Goal: Answer question/provide support

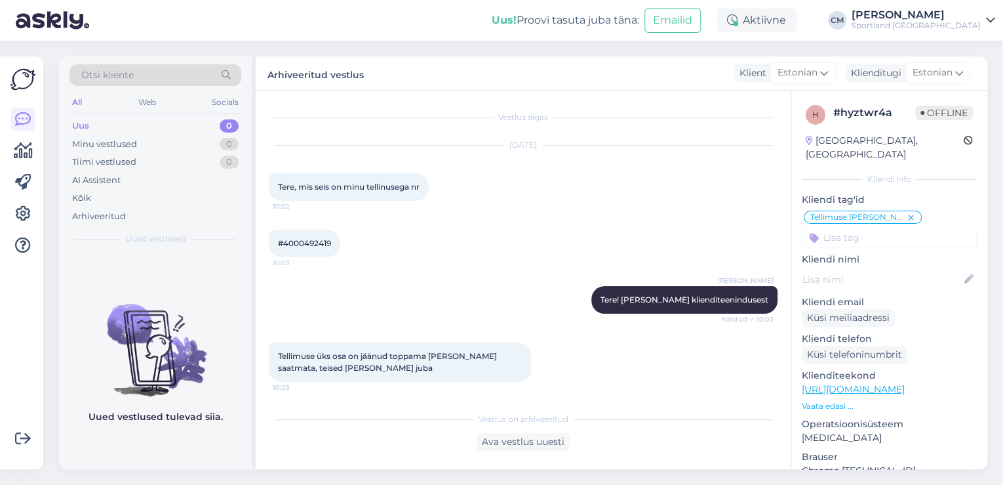
scroll to position [546, 0]
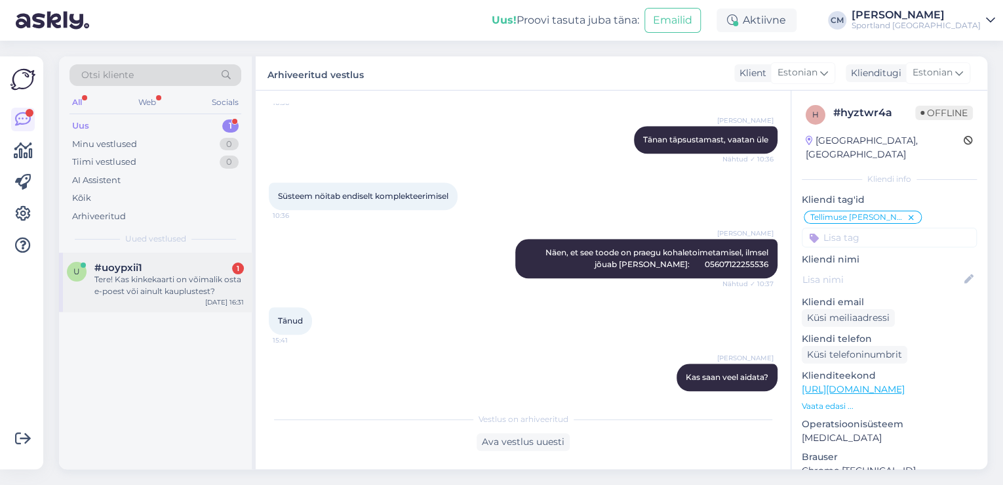
click at [220, 310] on div "u #uoypxii1 1 Tere! Kas kinkekaarti on võimalik osta e-poest või ainult kauplus…" at bounding box center [155, 281] width 193 height 59
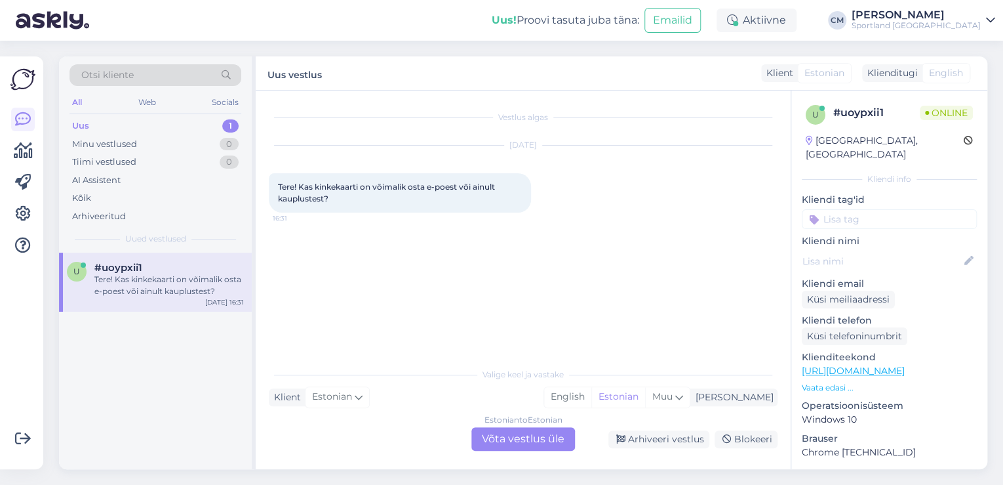
click at [486, 430] on div "Estonian to Estonian Võta vestlus üle" at bounding box center [523, 439] width 104 height 24
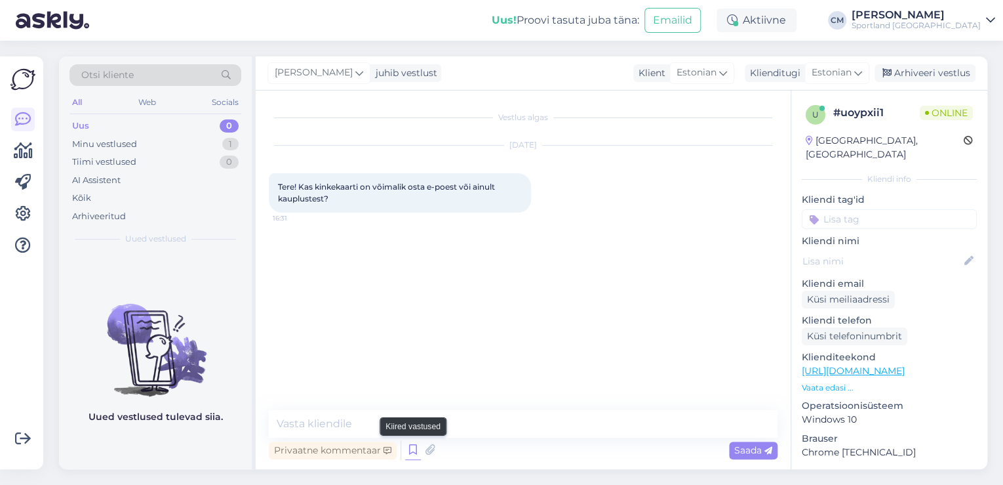
click at [413, 445] on icon at bounding box center [413, 450] width 16 height 20
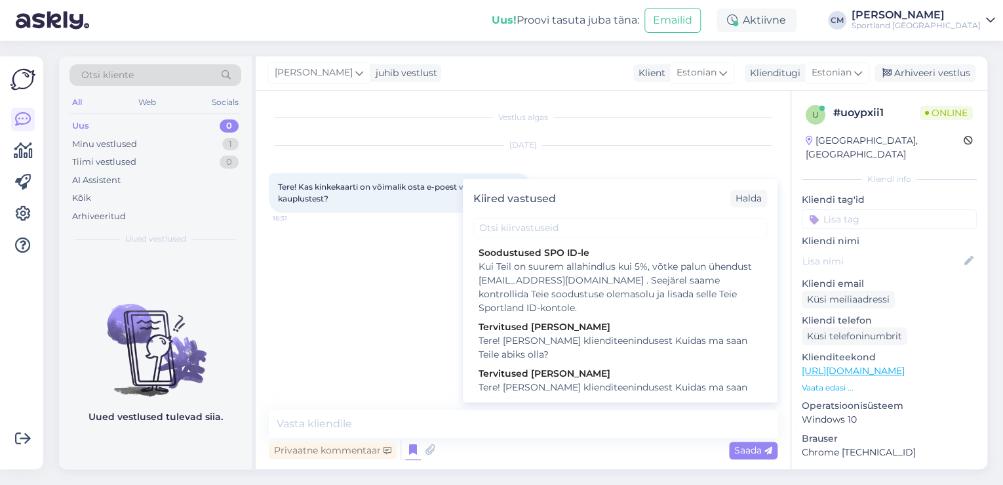
drag, startPoint x: 570, startPoint y: 388, endPoint x: 503, endPoint y: 412, distance: 71.1
click at [566, 388] on div "Tere! [PERSON_NAME] klienditeenindusest Kuidas ma saan Teile abiks olla?" at bounding box center [620, 394] width 283 height 28
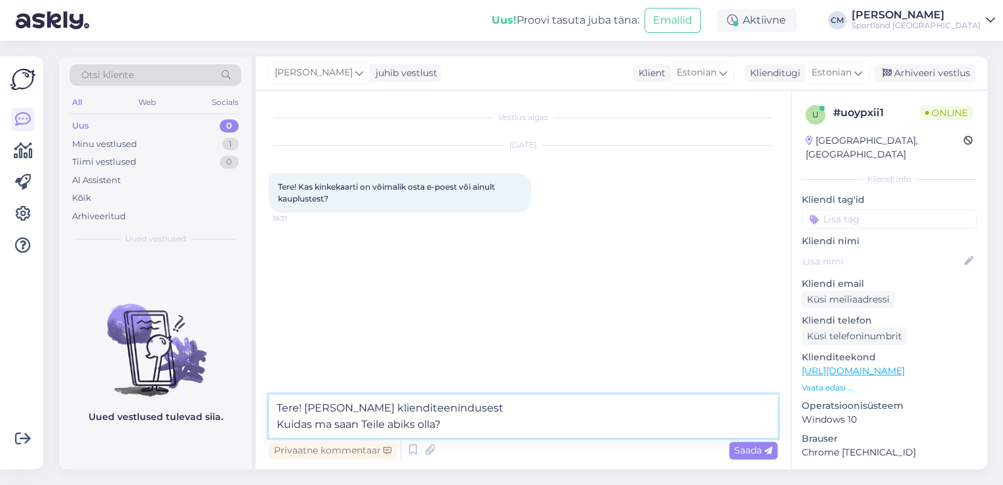
drag, startPoint x: 467, startPoint y: 423, endPoint x: 229, endPoint y: 435, distance: 238.4
click at [229, 435] on div "Otsi kliente All Web Socials Uus 0 Minu vestlused 1 Tiimi vestlused 0 AI Assist…" at bounding box center [523, 262] width 929 height 412
type textarea "Tere! [PERSON_NAME] klienditeenindusest"
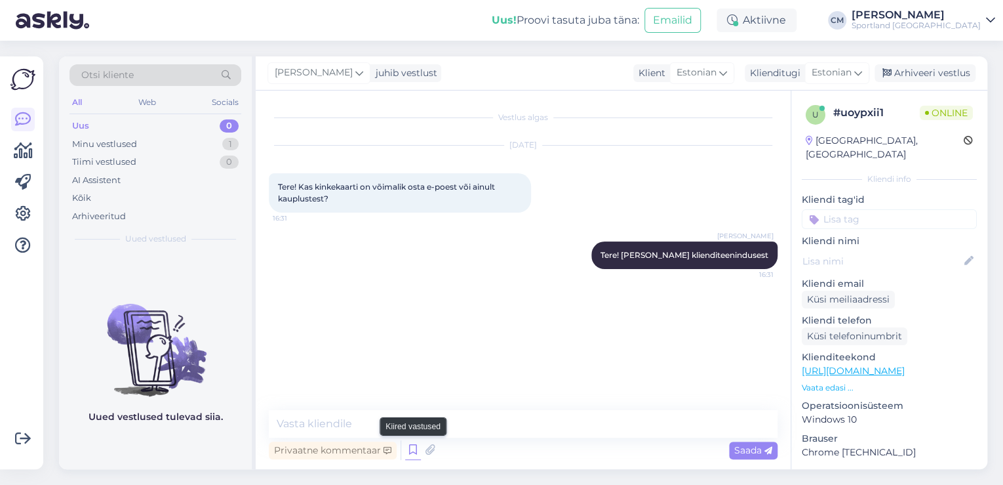
click at [407, 441] on icon at bounding box center [413, 450] width 16 height 20
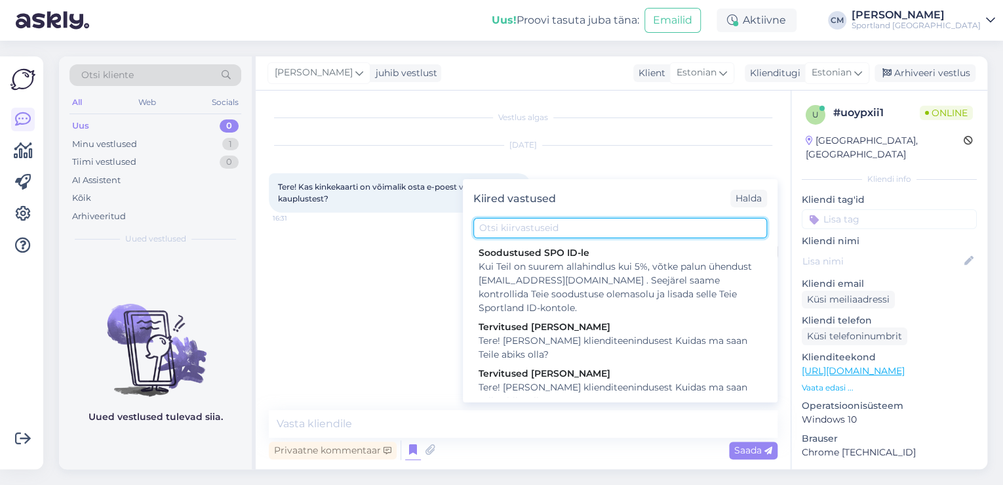
click at [481, 223] on input "text" at bounding box center [620, 228] width 294 height 20
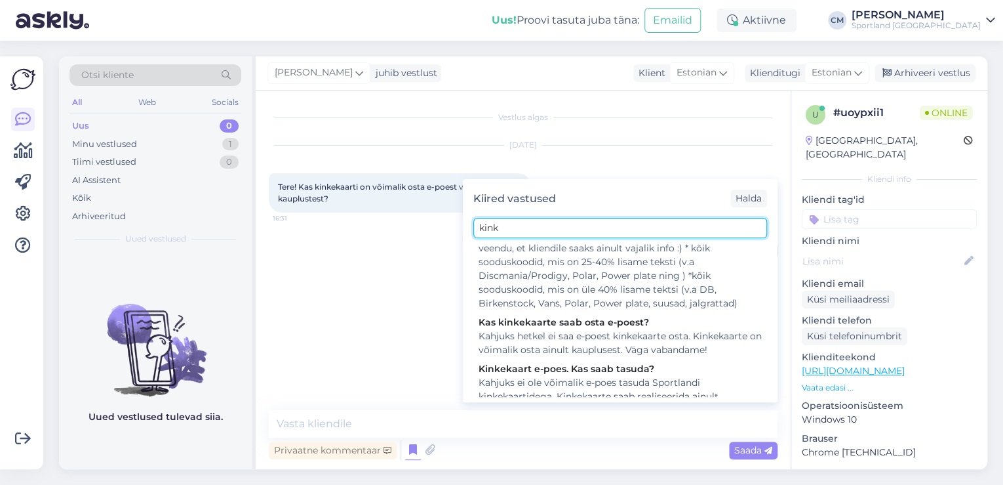
scroll to position [390, 0]
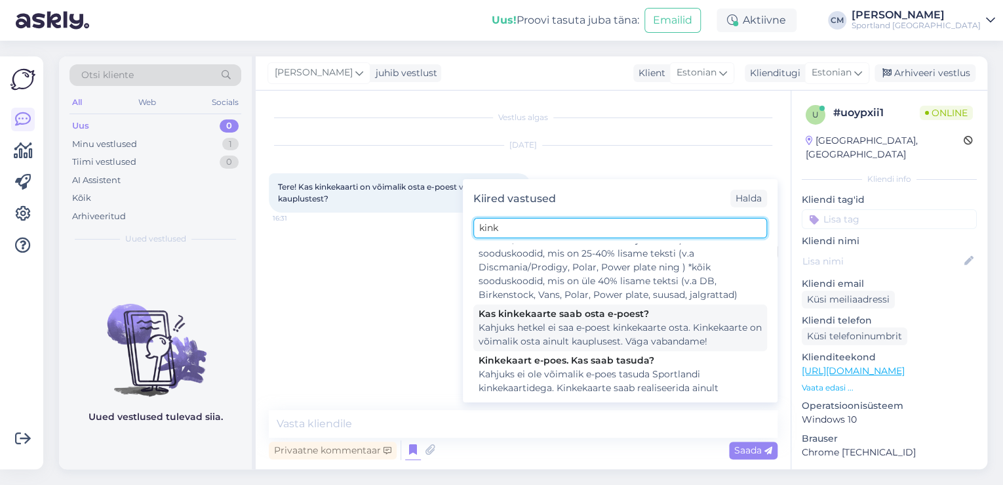
type input "kink"
click at [622, 321] on div "Kahjuks hetkel ei saa e-poest kinkekaarte osta. Kinkekaarte on võimalik osta ai…" at bounding box center [620, 335] width 283 height 28
type textarea "Kahjuks hetkel ei saa e-poest kinkekaarte osta. Kinkekaarte on võimalik osta ai…"
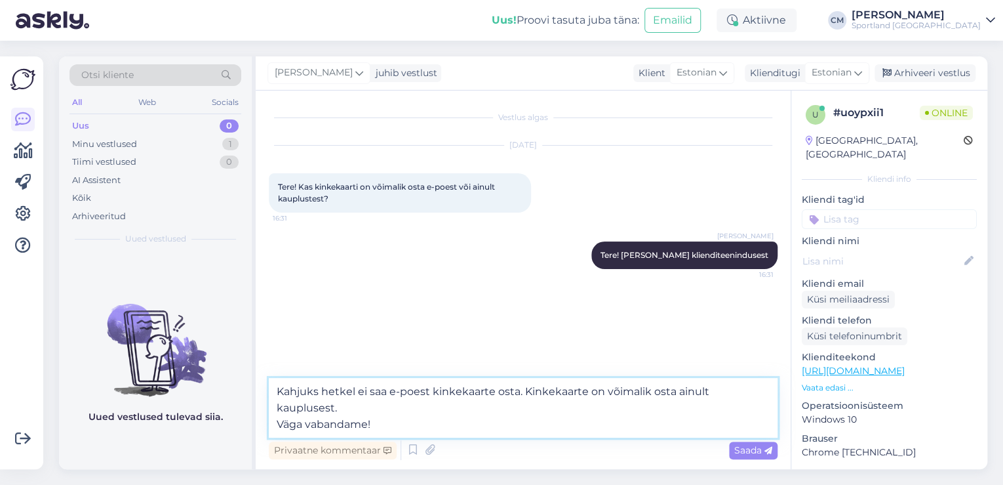
click at [548, 416] on textarea "Kahjuks hetkel ei saa e-poest kinkekaarte osta. Kinkekaarte on võimalik osta ai…" at bounding box center [523, 408] width 509 height 60
click at [536, 434] on textarea "Kahjuks hetkel ei saa e-poest kinkekaarte osta. Kinkekaarte on võimalik osta ai…" at bounding box center [523, 408] width 509 height 60
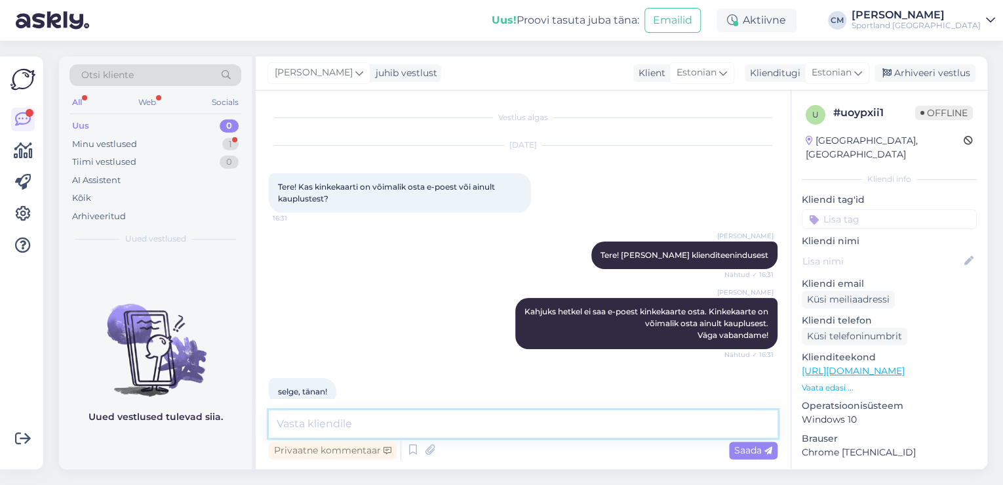
scroll to position [21, 0]
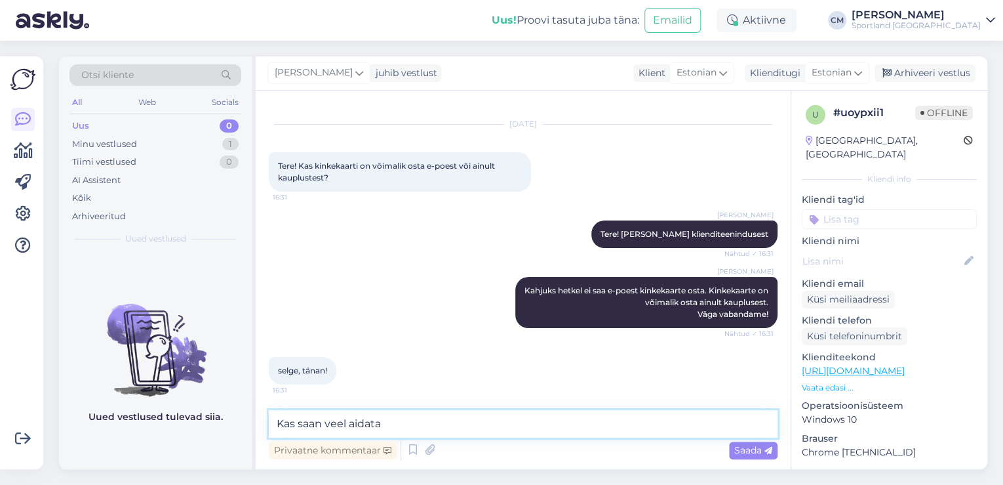
type textarea "Kas saan veel aidata?"
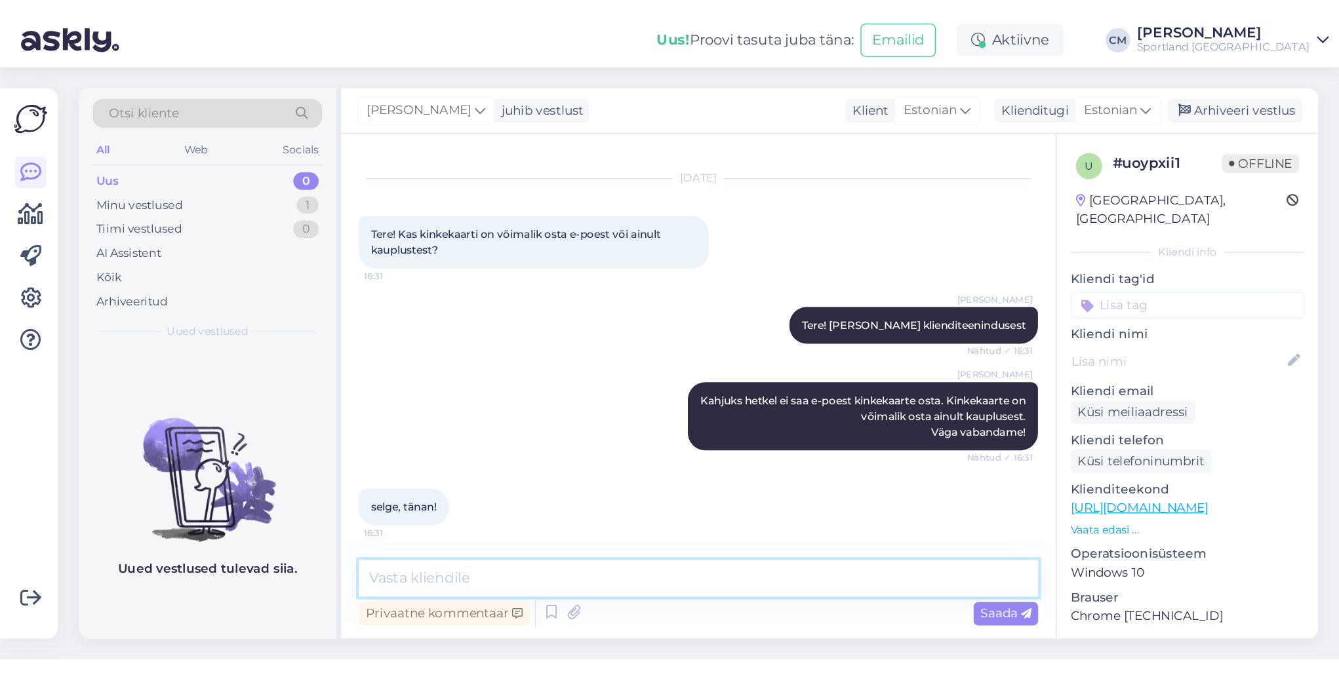
scroll to position [77, 0]
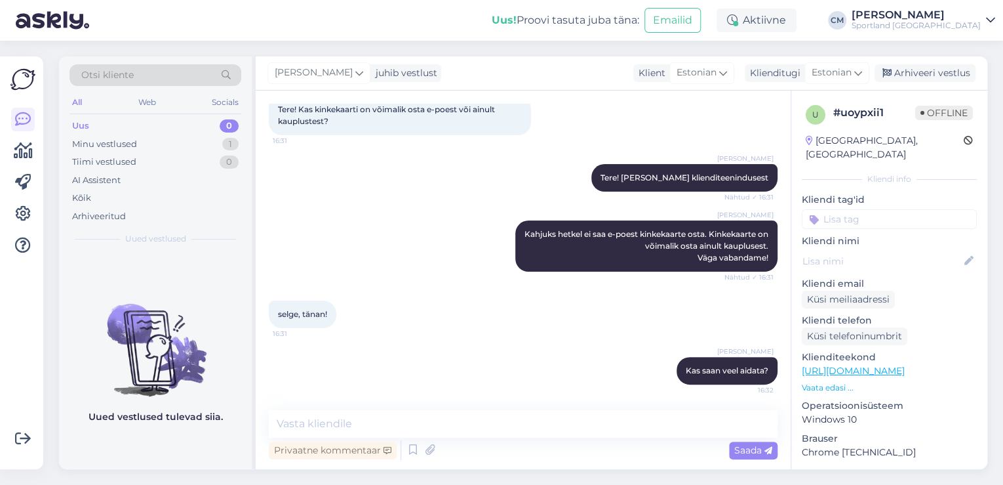
click at [879, 210] on input at bounding box center [889, 219] width 175 height 20
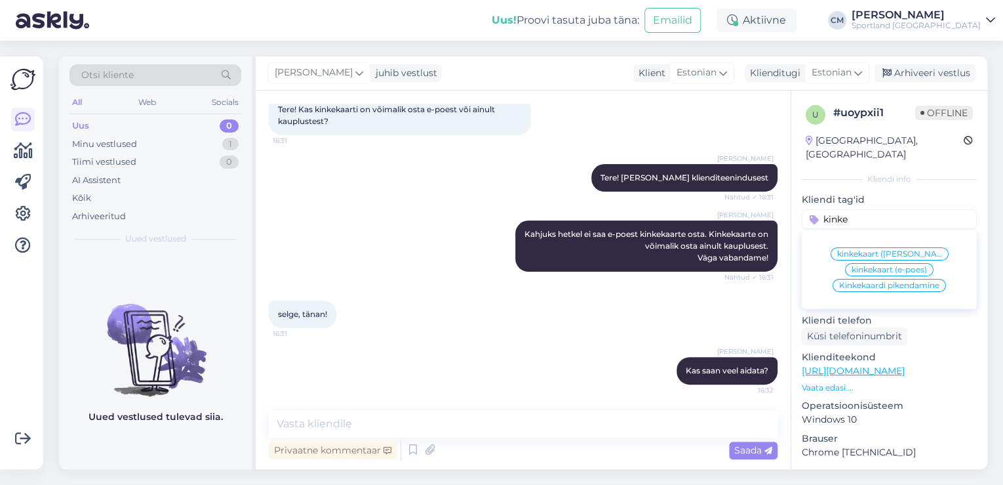
type input "kinke"
click at [868, 266] on span "kinkekaart (e-poes)" at bounding box center [889, 270] width 75 height 8
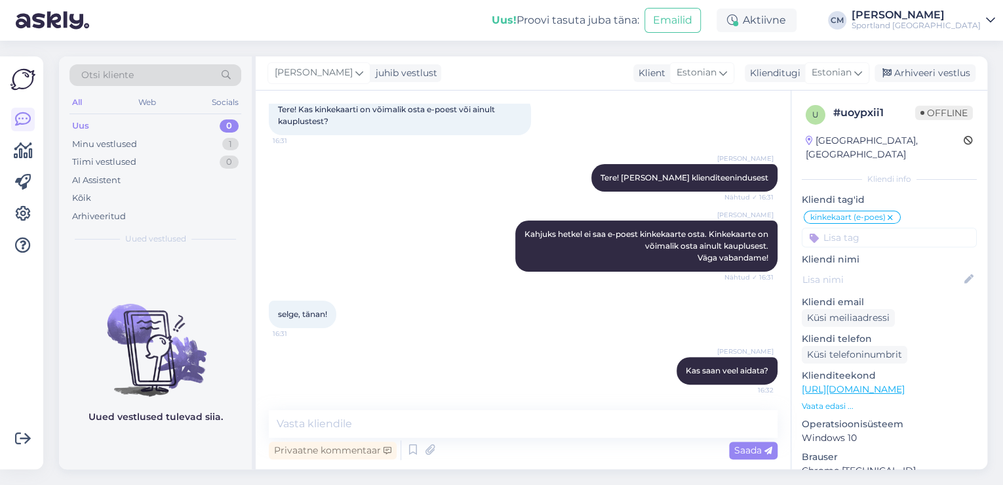
click at [915, 85] on div "[PERSON_NAME] juhib vestlust Klient [DEMOGRAPHIC_DATA] Klienditugi [DEMOGRAPHIC…" at bounding box center [622, 73] width 732 height 34
click at [903, 74] on div "Arhiveeri vestlus" at bounding box center [925, 73] width 101 height 18
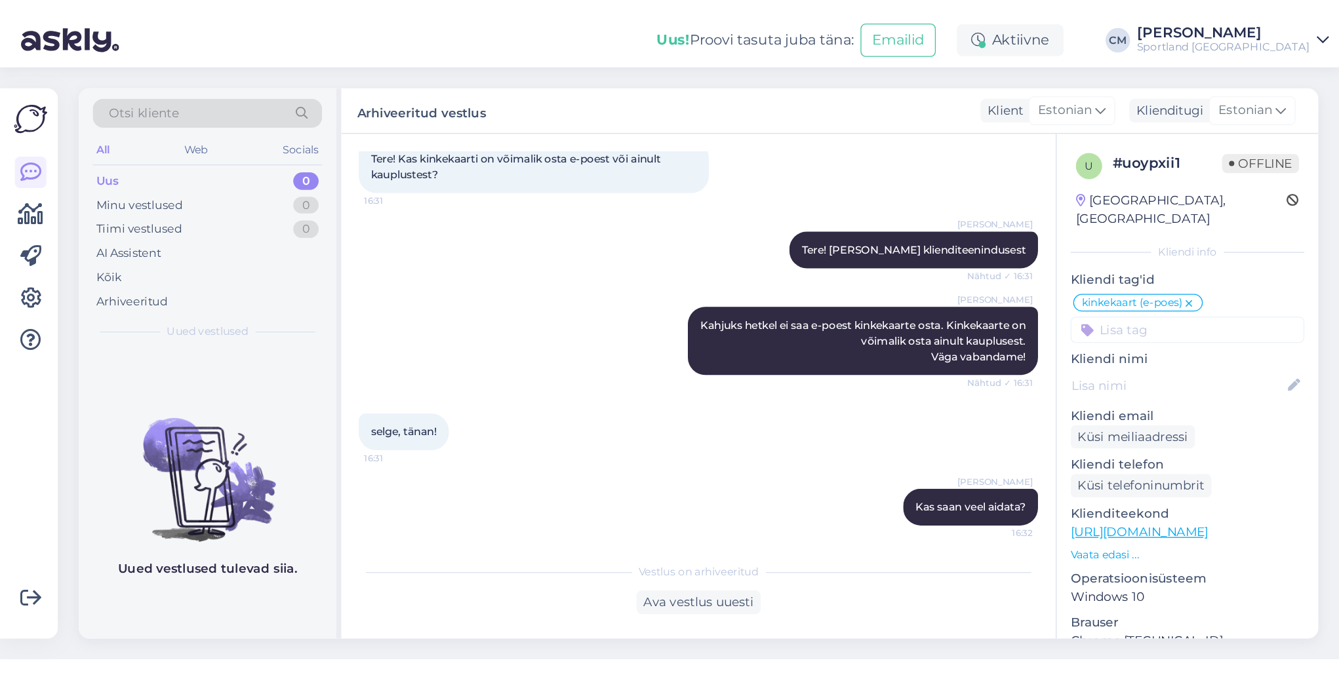
scroll to position [0, 0]
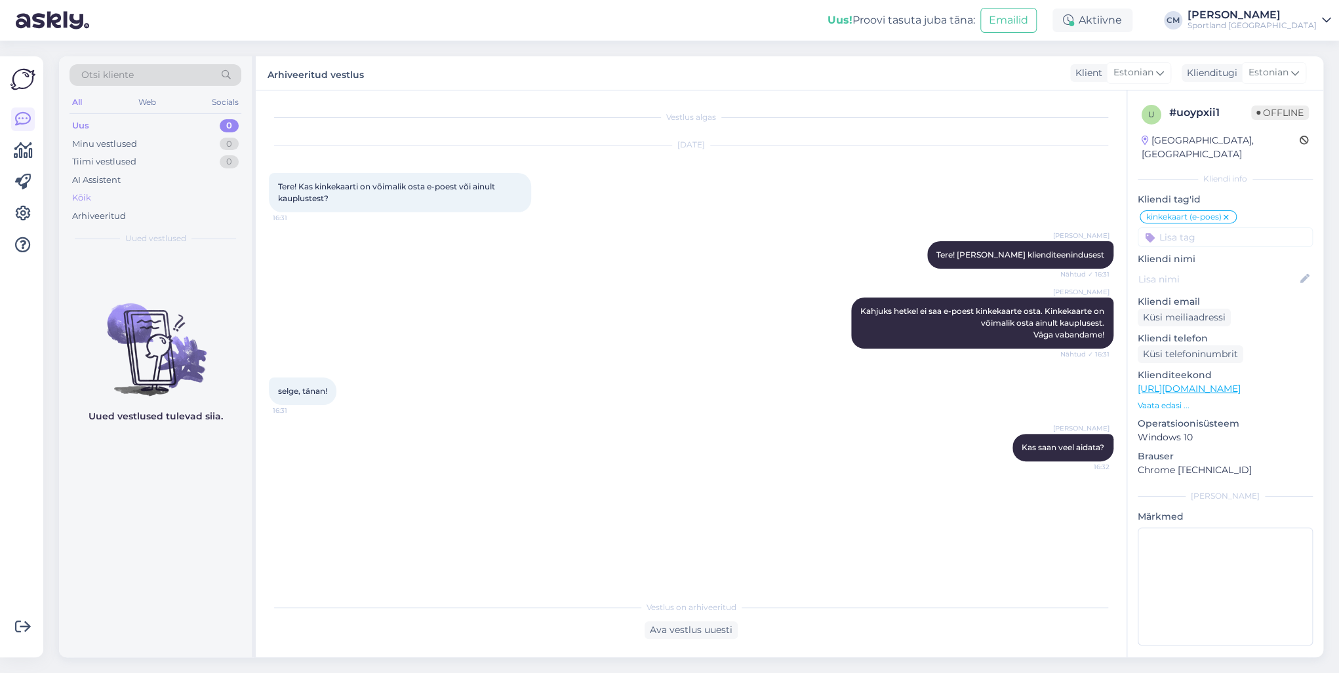
click at [110, 202] on div "Kõik" at bounding box center [156, 198] width 172 height 18
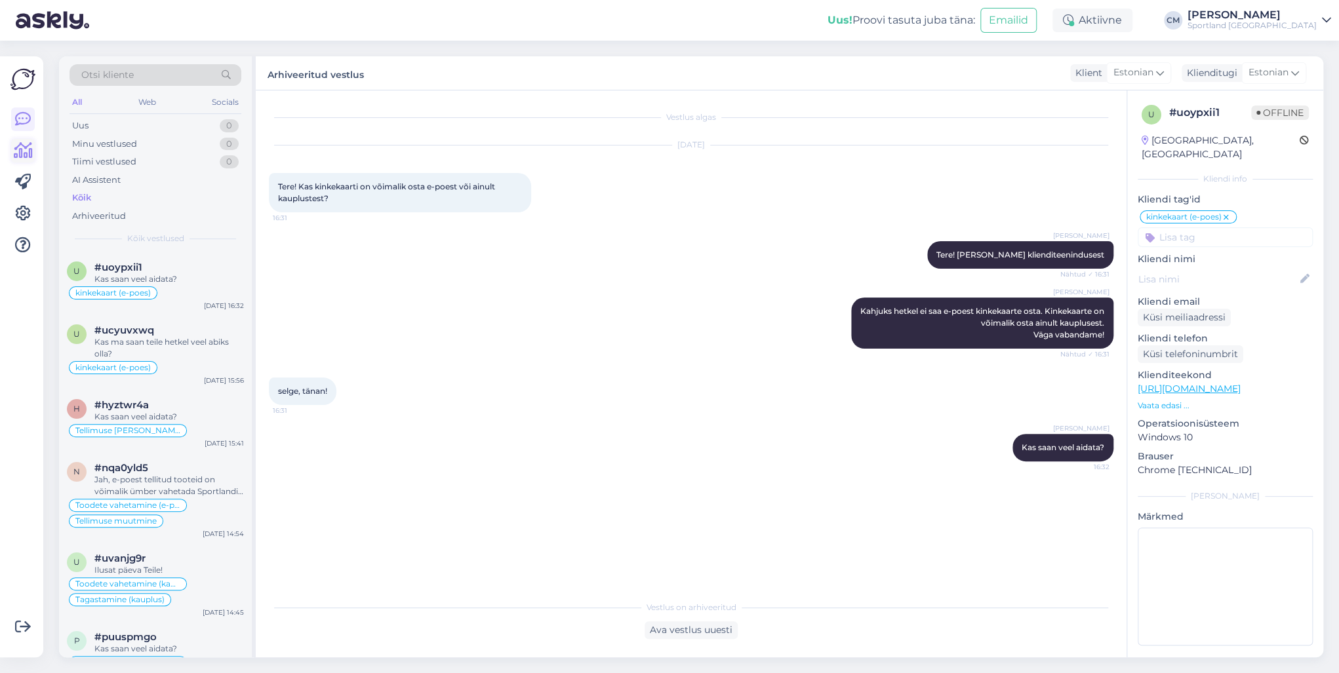
click at [21, 157] on icon at bounding box center [23, 151] width 19 height 16
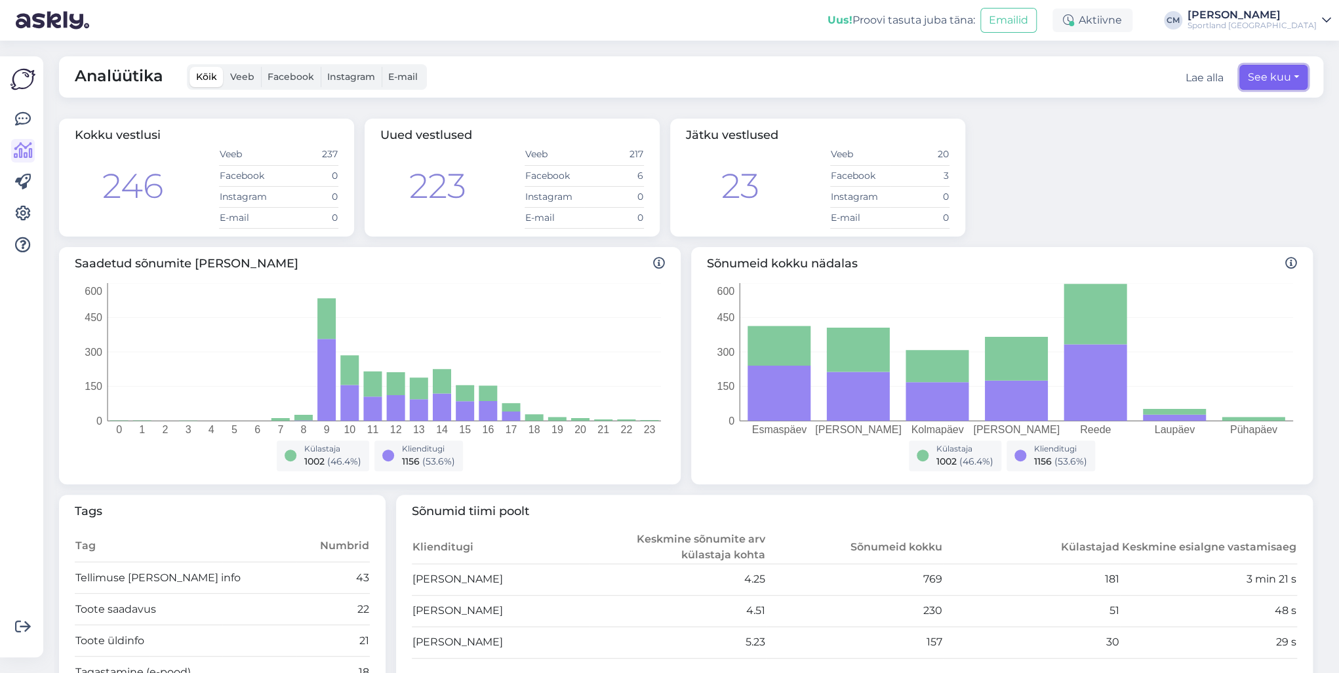
click at [1003, 82] on button "See kuu" at bounding box center [1273, 77] width 68 height 25
select select "8"
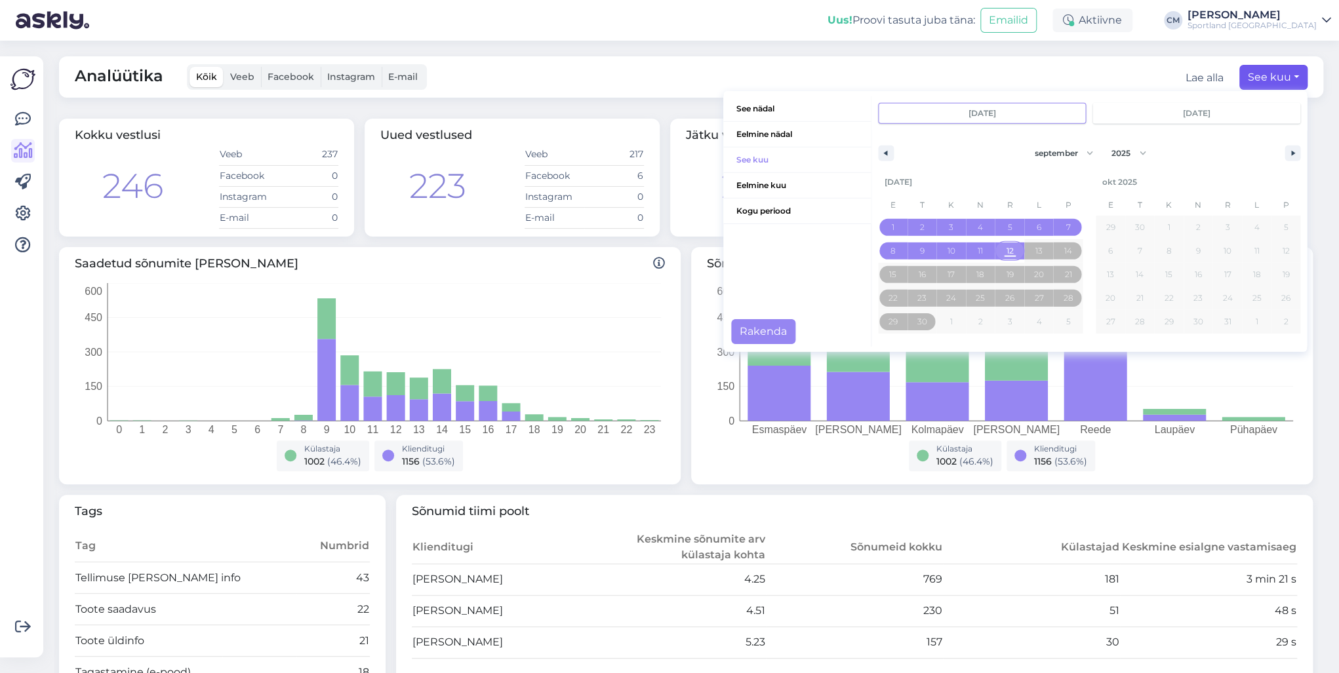
click at [1003, 254] on span "12" at bounding box center [1010, 251] width 30 height 17
type input "[DATE]"
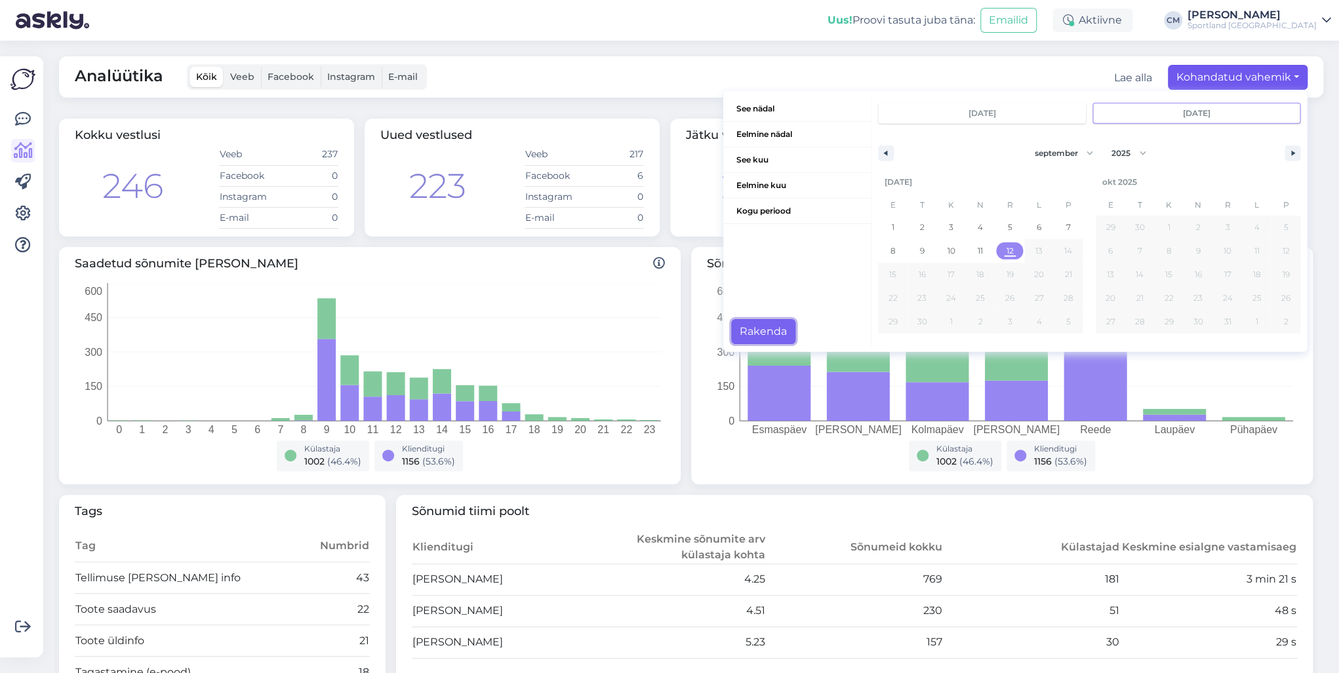
click at [751, 330] on button "Rakenda" at bounding box center [763, 331] width 64 height 25
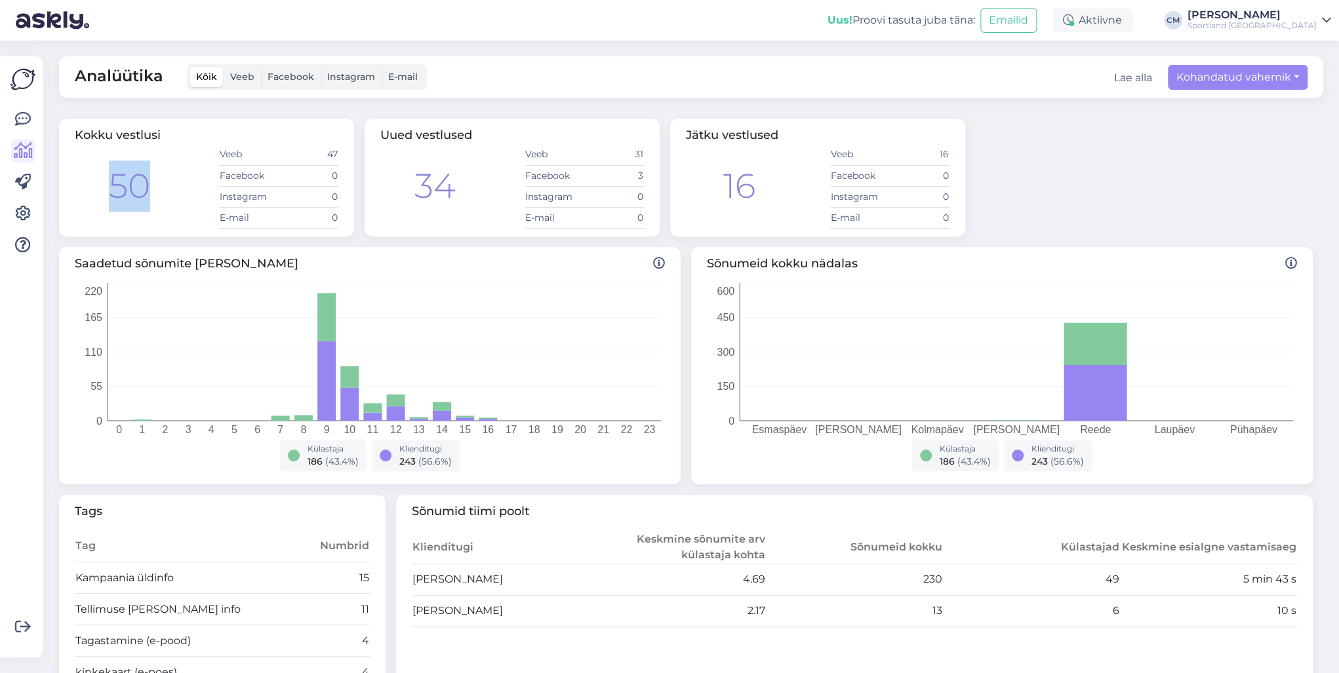
drag, startPoint x: 110, startPoint y: 178, endPoint x: 171, endPoint y: 191, distance: 62.4
click at [171, 191] on div "50 Veeb 47 Facebook 0 Instagram 0 E-mail 0" at bounding box center [207, 186] width 264 height 85
click at [1003, 73] on button "Kohandatud vahemik" at bounding box center [1238, 77] width 140 height 25
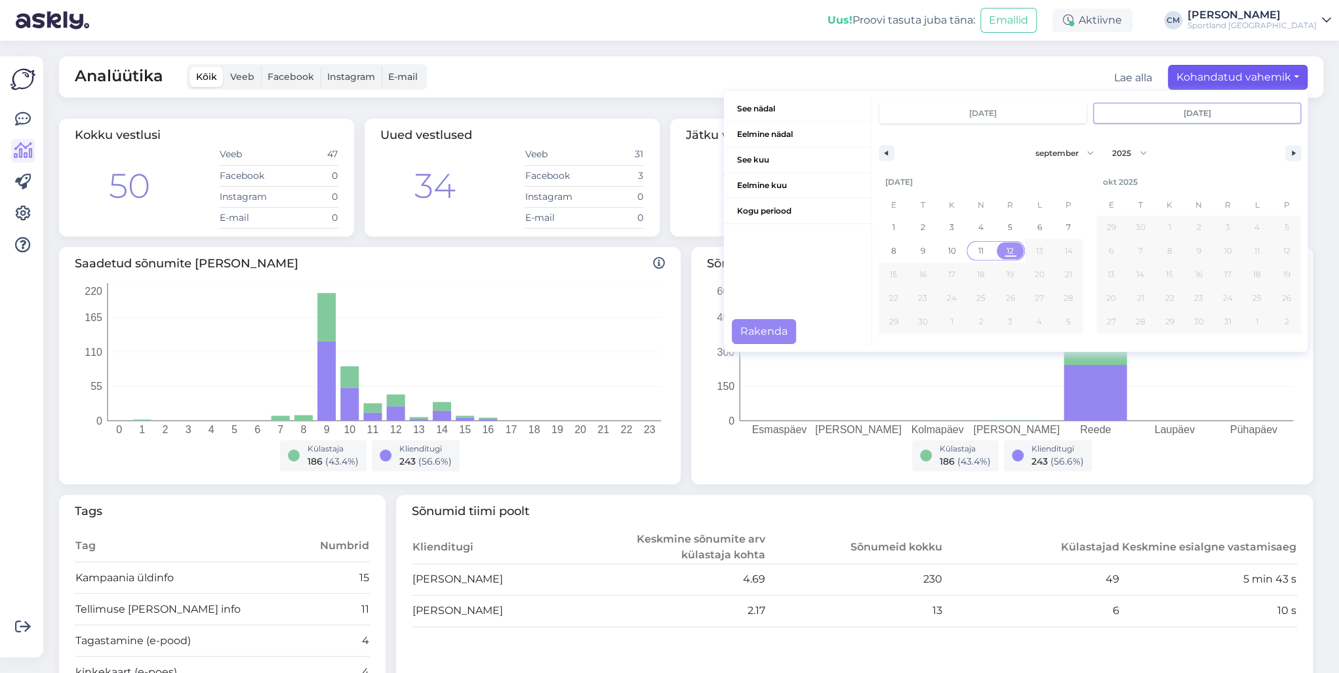
click at [978, 255] on span "11" at bounding box center [980, 251] width 5 height 24
type input "[DATE]"
click at [978, 255] on span "11" at bounding box center [980, 251] width 5 height 24
type input "[DATE]"
click at [759, 340] on button "Rakenda" at bounding box center [764, 331] width 64 height 25
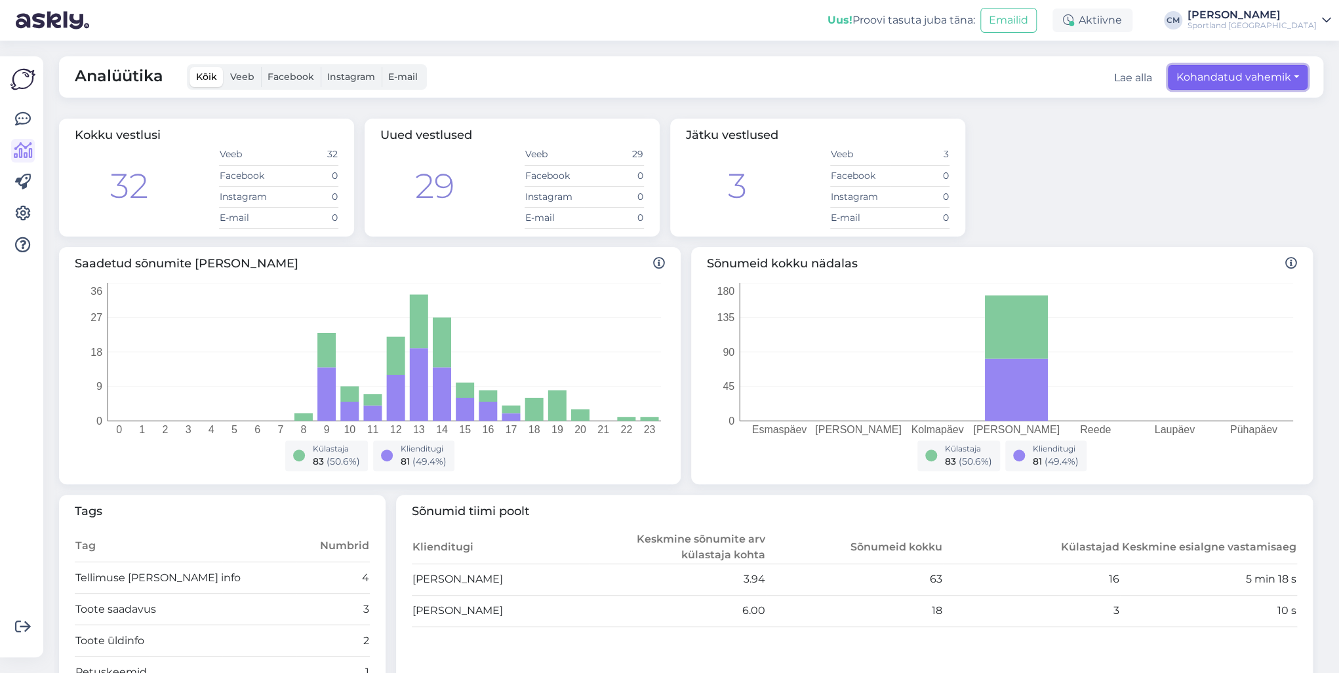
click at [1003, 77] on button "Kohandatud vahemik" at bounding box center [1238, 77] width 140 height 25
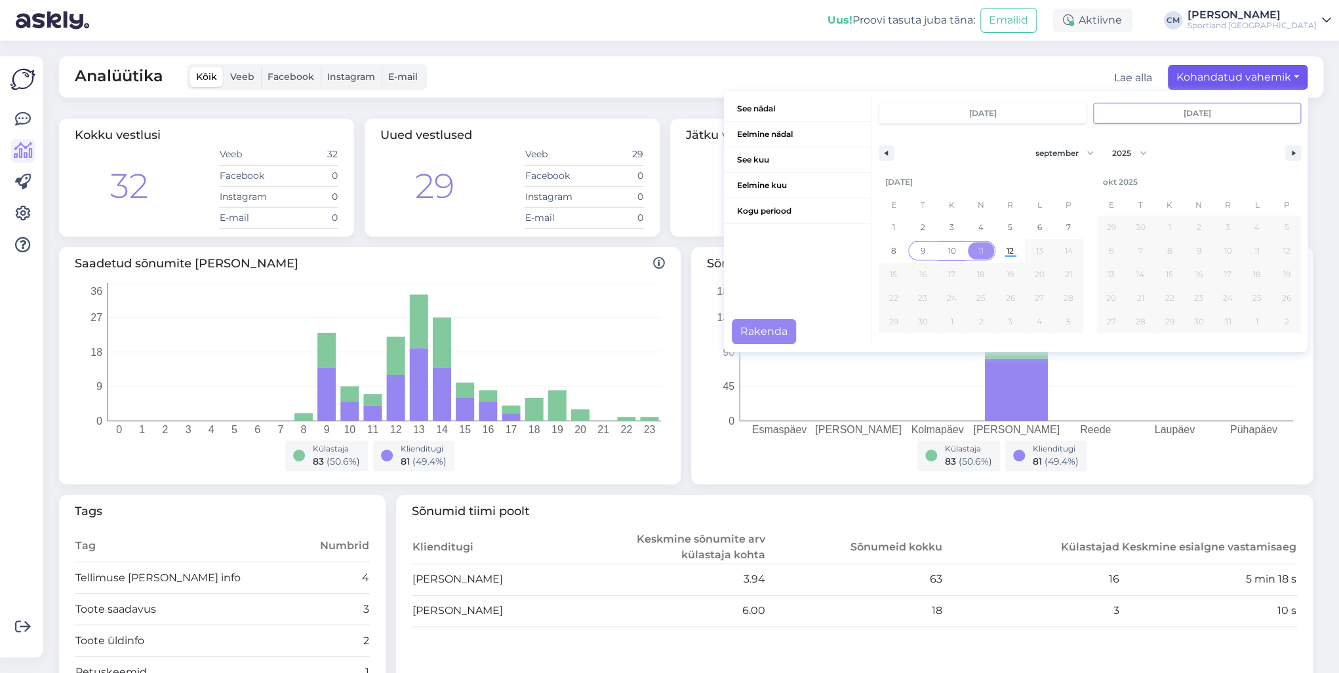
drag, startPoint x: 930, startPoint y: 257, endPoint x: 938, endPoint y: 256, distance: 8.6
click at [937, 257] on span "10" at bounding box center [952, 251] width 30 height 17
type input "[DATE]"
click at [938, 256] on span "10" at bounding box center [952, 251] width 30 height 17
type input "[DATE]"
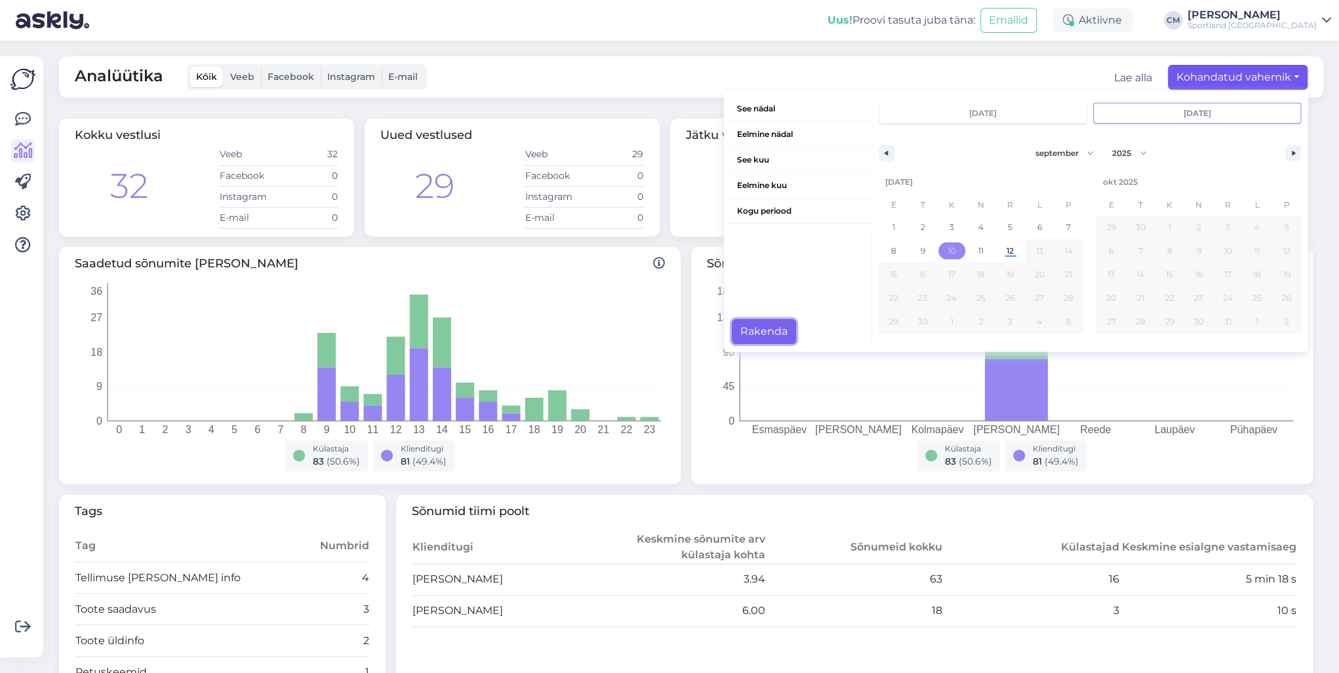
click at [757, 336] on button "Rakenda" at bounding box center [764, 331] width 64 height 25
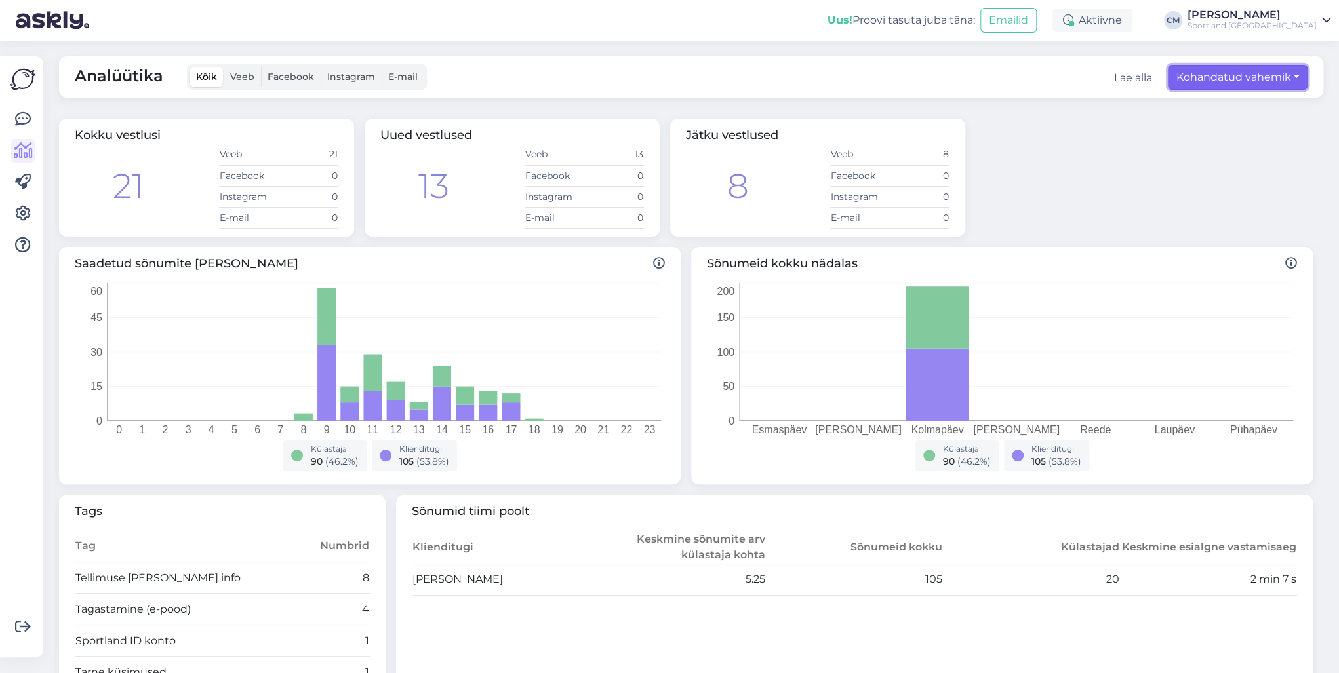
click at [1003, 78] on button "Kohandatud vahemik" at bounding box center [1238, 77] width 140 height 25
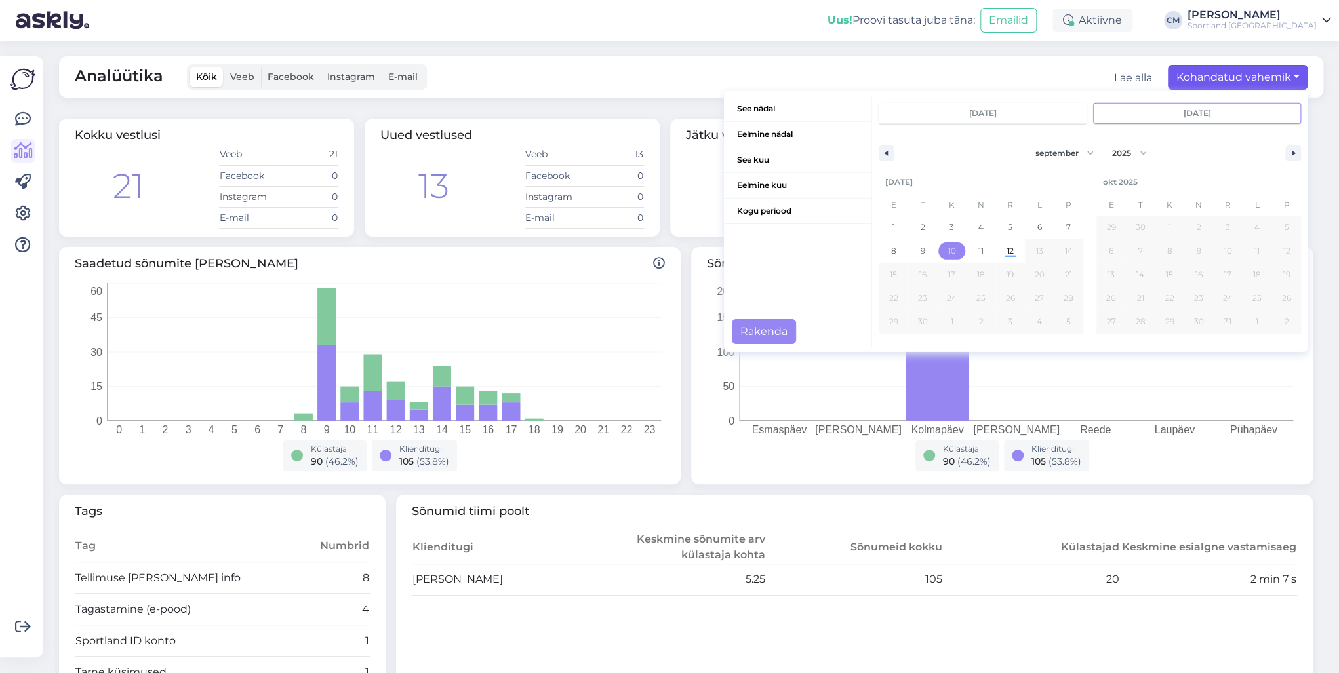
click at [917, 252] on span "9" at bounding box center [923, 251] width 30 height 17
type input "[DATE]"
click at [917, 252] on span "9" at bounding box center [923, 251] width 30 height 17
type input "[DATE]"
click at [778, 317] on div "See nädal [PERSON_NAME] nädal See kuu [PERSON_NAME] kuu Kogu periood" at bounding box center [798, 221] width 148 height 250
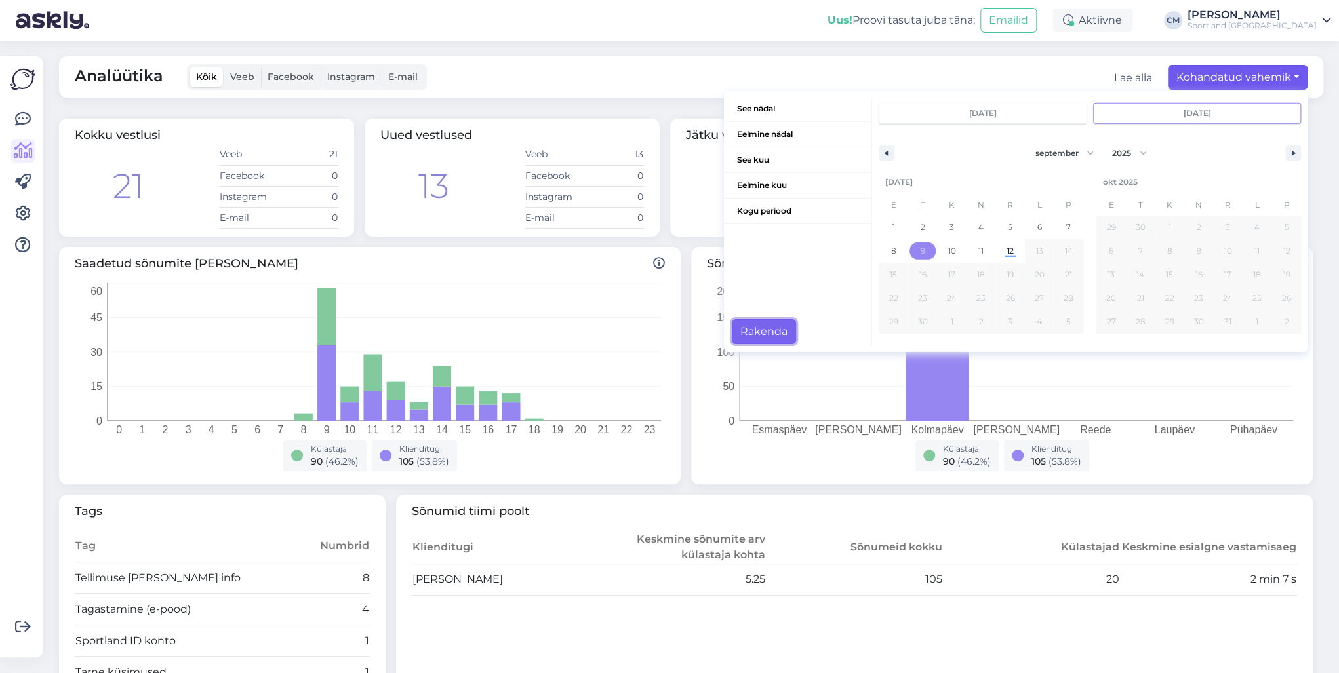
click at [771, 328] on button "Rakenda" at bounding box center [764, 331] width 64 height 25
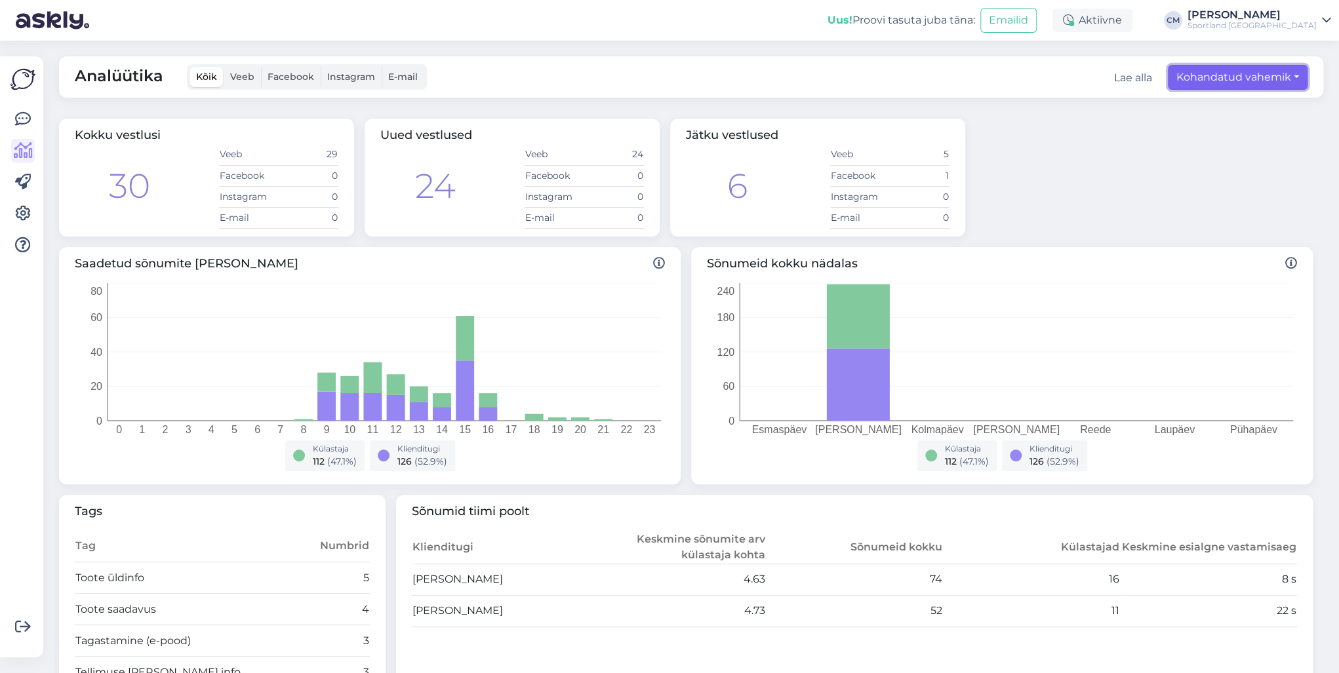
click at [1003, 81] on button "Kohandatud vahemik" at bounding box center [1238, 77] width 140 height 25
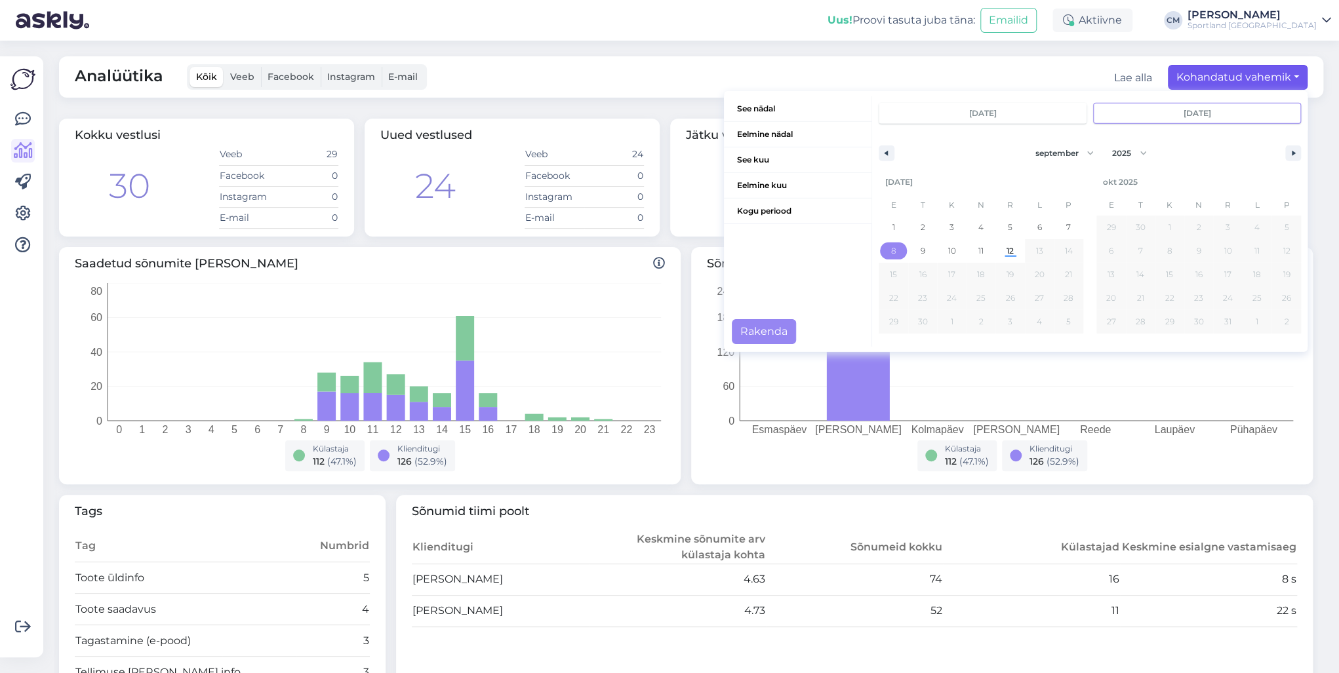
click at [898, 247] on span "8" at bounding box center [894, 251] width 30 height 17
type input "[DATE]"
click at [894, 249] on span "8" at bounding box center [894, 251] width 30 height 17
type input "[DATE]"
drag, startPoint x: 757, startPoint y: 315, endPoint x: 742, endPoint y: 341, distance: 30.3
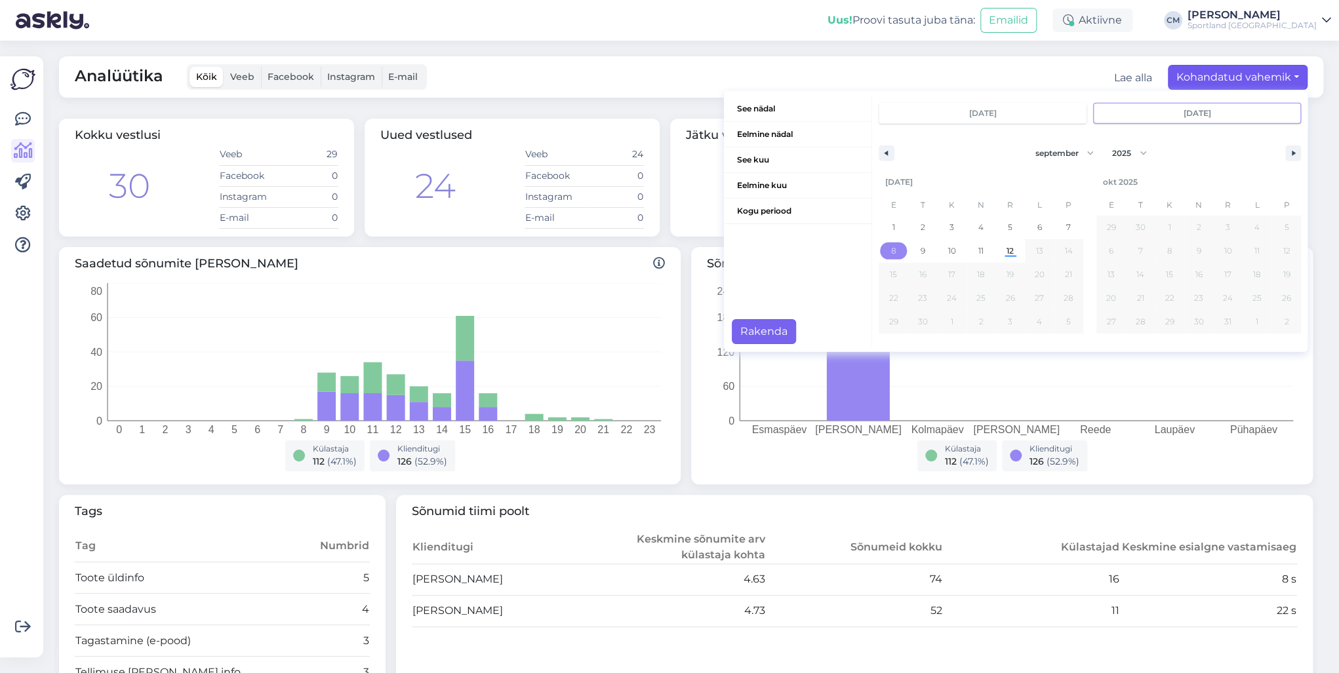
click at [742, 341] on div "See nädal Eelmine nädal See kuu Eelmine kuu Kogu periood [DATE] [DATE] jaanuar …" at bounding box center [1016, 221] width 584 height 261
click at [742, 341] on button "Rakenda" at bounding box center [764, 331] width 64 height 25
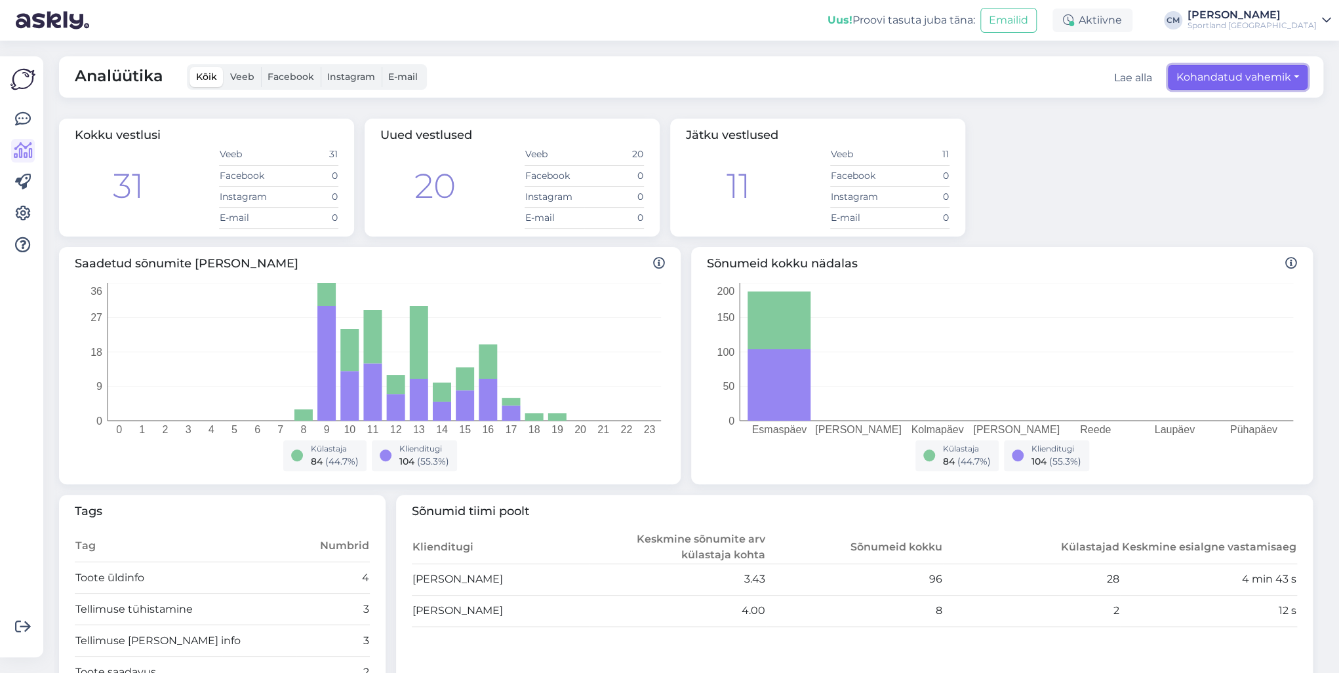
click at [1003, 65] on button "Kohandatud vahemik" at bounding box center [1238, 77] width 140 height 25
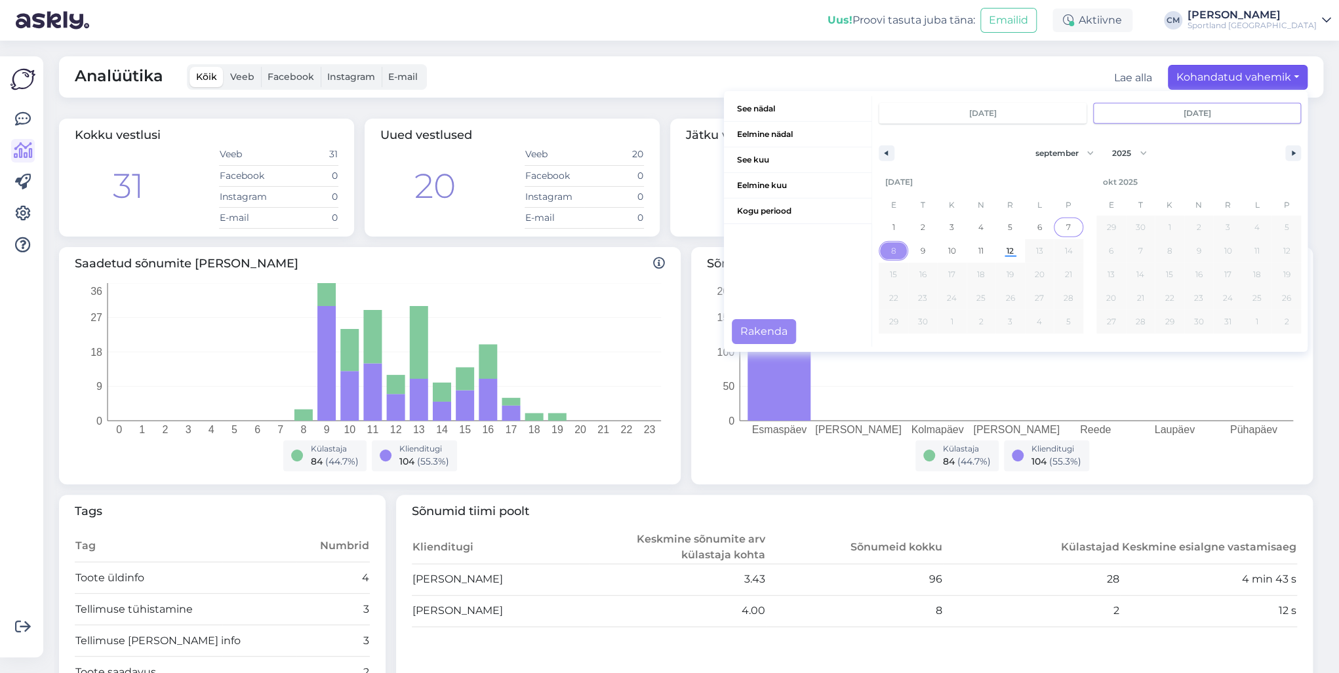
click at [1003, 226] on span "7" at bounding box center [1068, 228] width 5 height 24
click at [910, 231] on span "2" at bounding box center [923, 227] width 30 height 17
type input "[DATE]"
click at [755, 324] on button "Rakenda" at bounding box center [764, 331] width 64 height 25
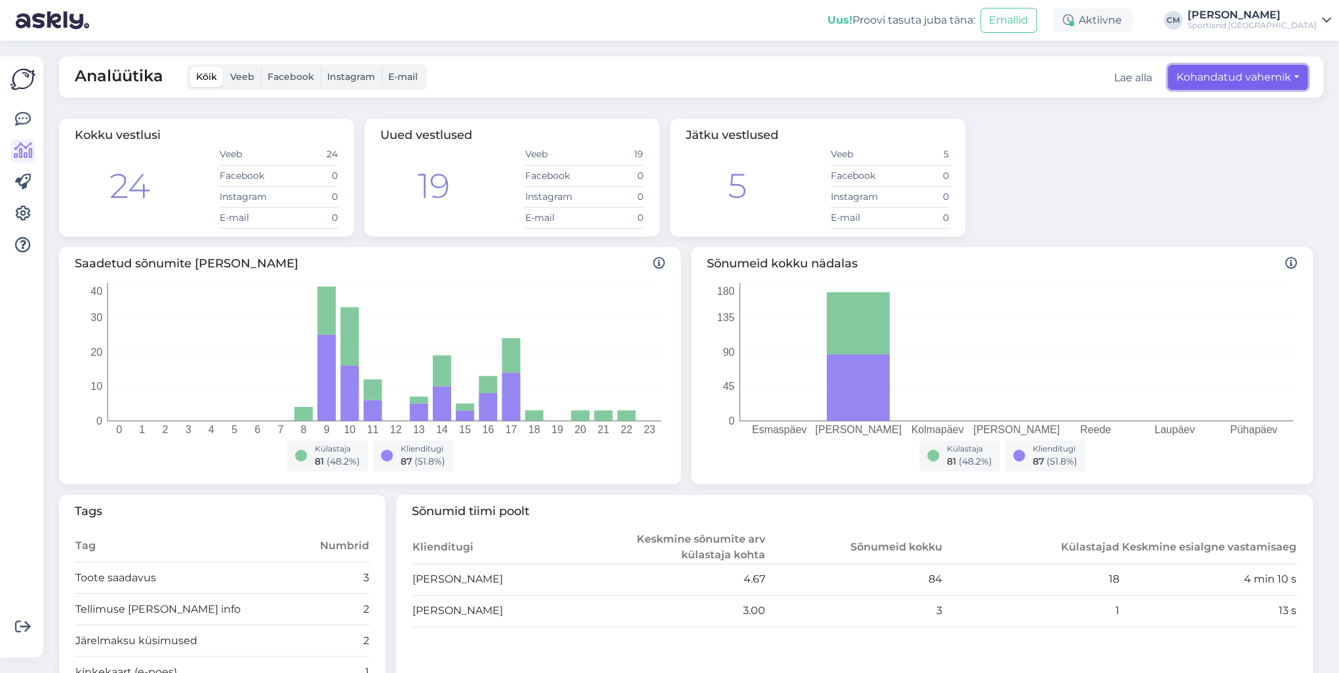
click at [1003, 89] on button "Kohandatud vahemik" at bounding box center [1238, 77] width 140 height 25
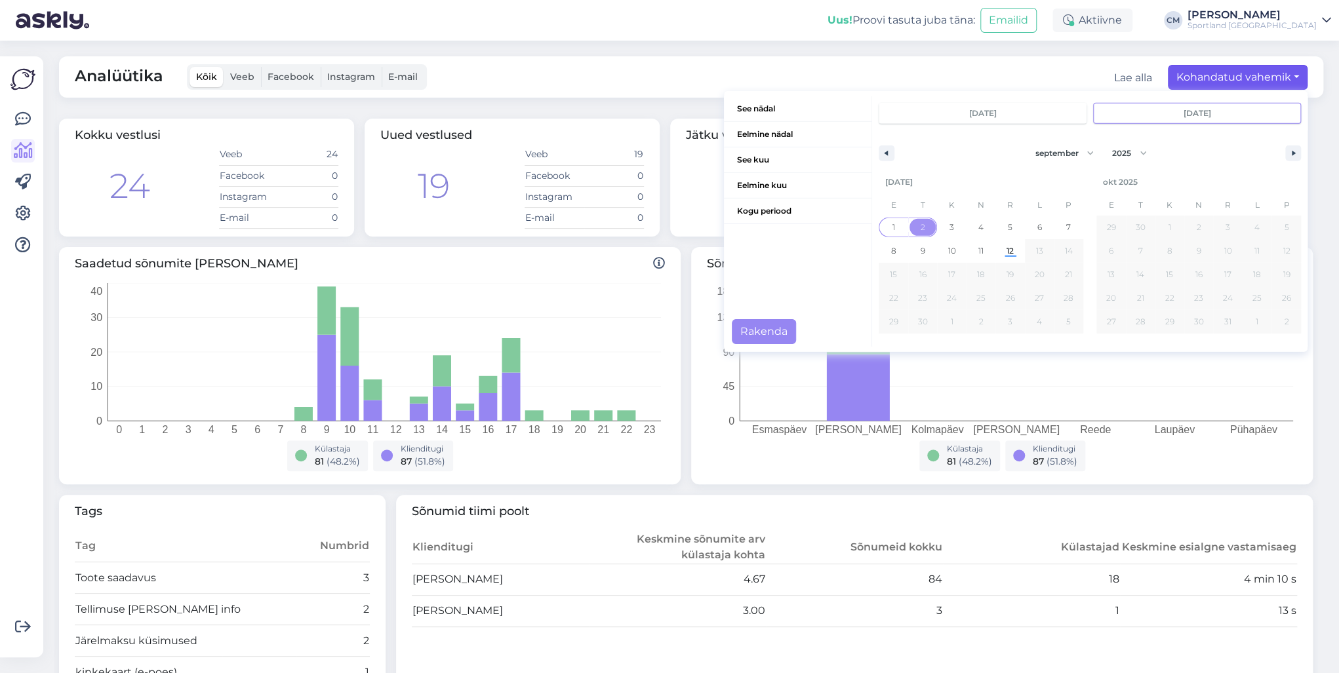
click at [890, 225] on span "1" at bounding box center [894, 227] width 30 height 17
type input "[DATE]"
click at [890, 225] on span "1" at bounding box center [894, 227] width 30 height 17
click at [734, 327] on button "Rakenda" at bounding box center [764, 331] width 64 height 25
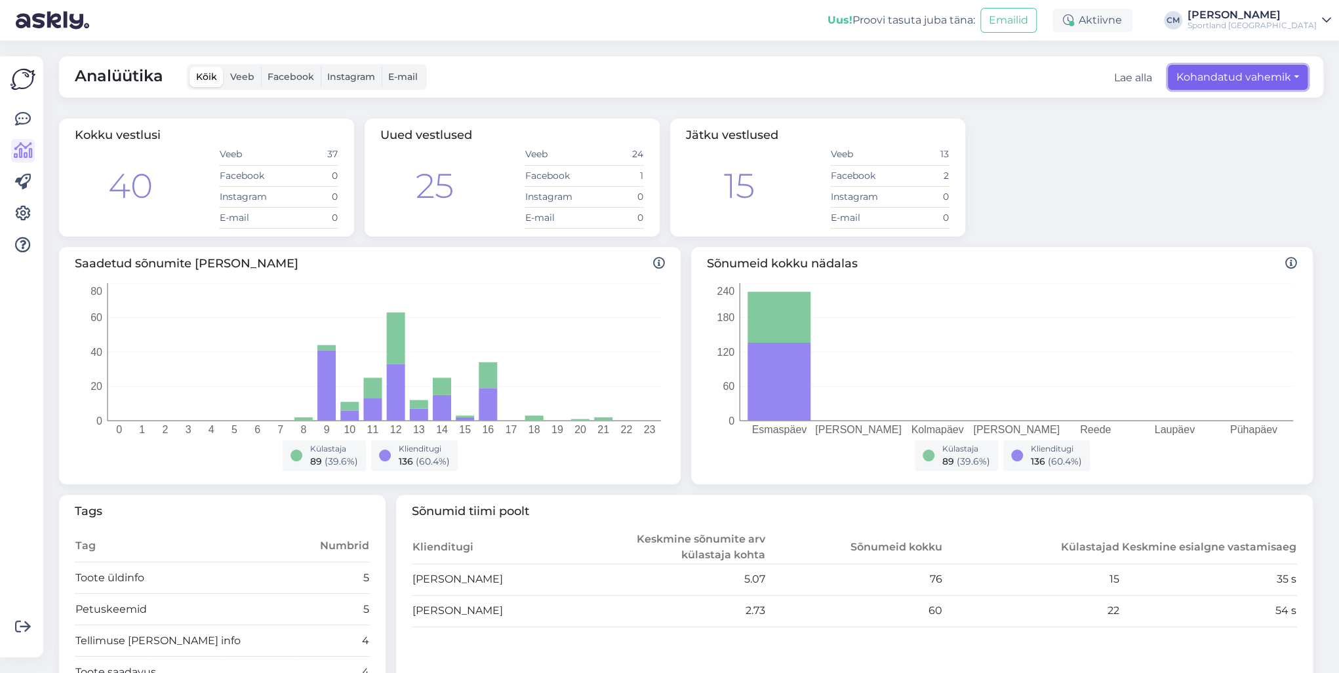
click at [1003, 82] on button "Kohandatud vahemik" at bounding box center [1238, 77] width 140 height 25
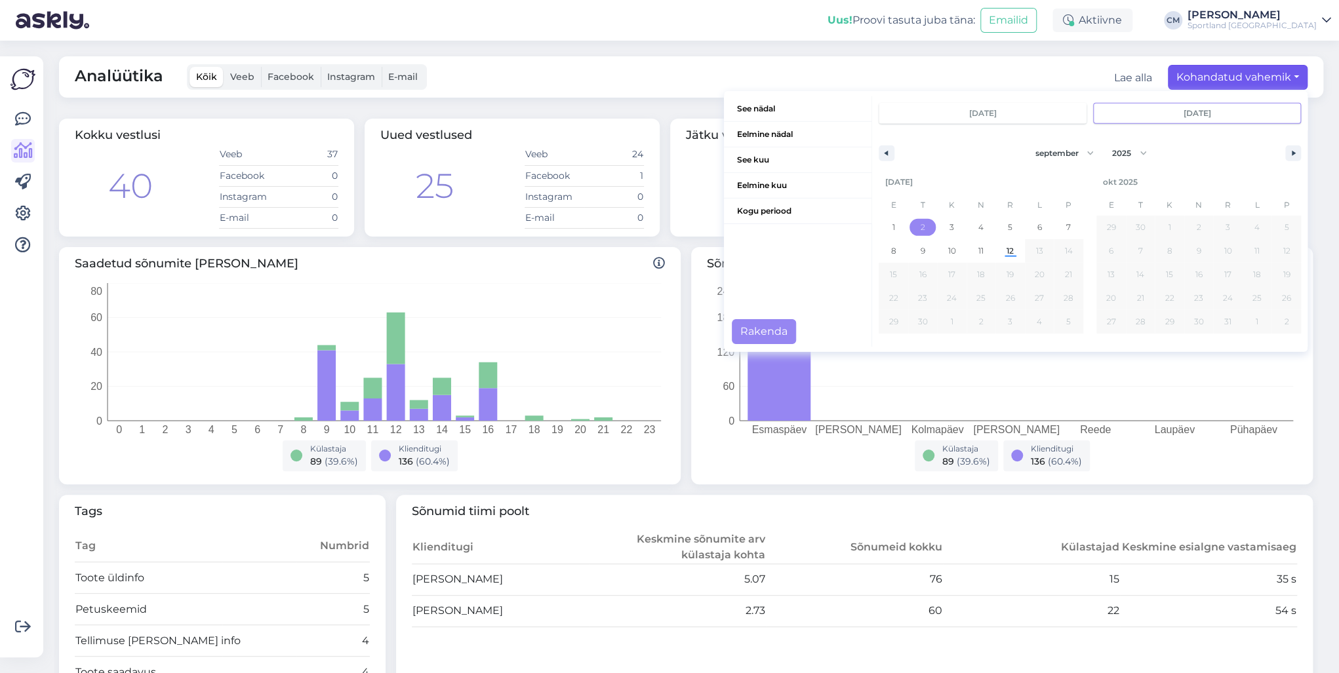
drag, startPoint x: 910, startPoint y: 220, endPoint x: 919, endPoint y: 223, distance: 9.5
click at [910, 222] on span "2" at bounding box center [923, 227] width 30 height 17
type input "[DATE]"
click at [937, 223] on span "3" at bounding box center [952, 227] width 30 height 17
type input "[DATE]"
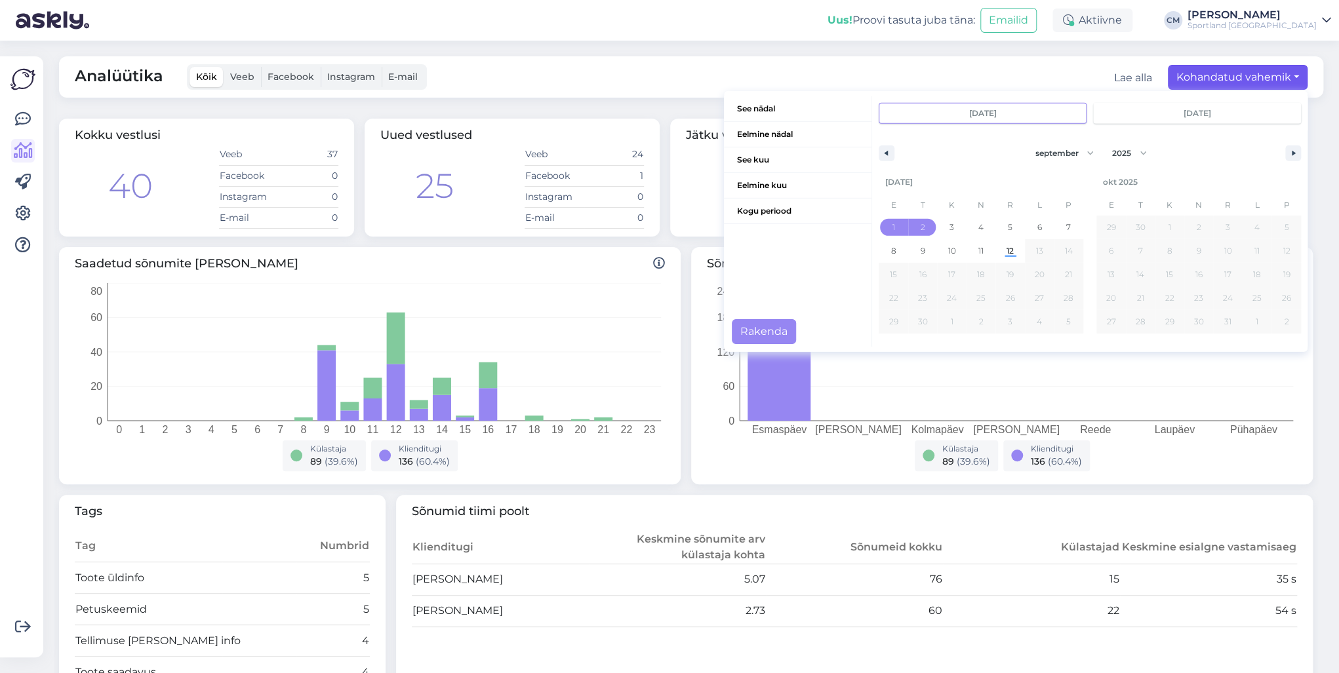
type input "[DATE]"
click at [937, 223] on span "3" at bounding box center [952, 227] width 30 height 17
click at [766, 325] on button "Rakenda" at bounding box center [764, 331] width 64 height 25
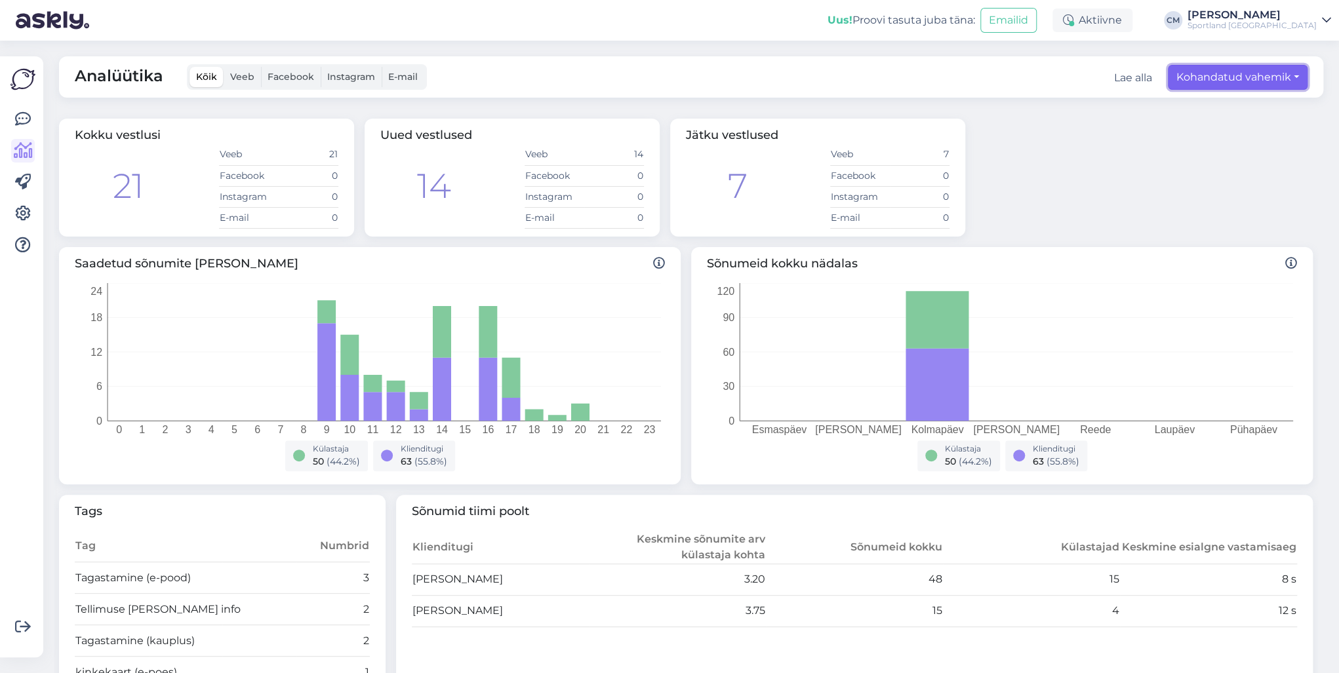
click at [1003, 81] on button "Kohandatud vahemik" at bounding box center [1238, 77] width 140 height 25
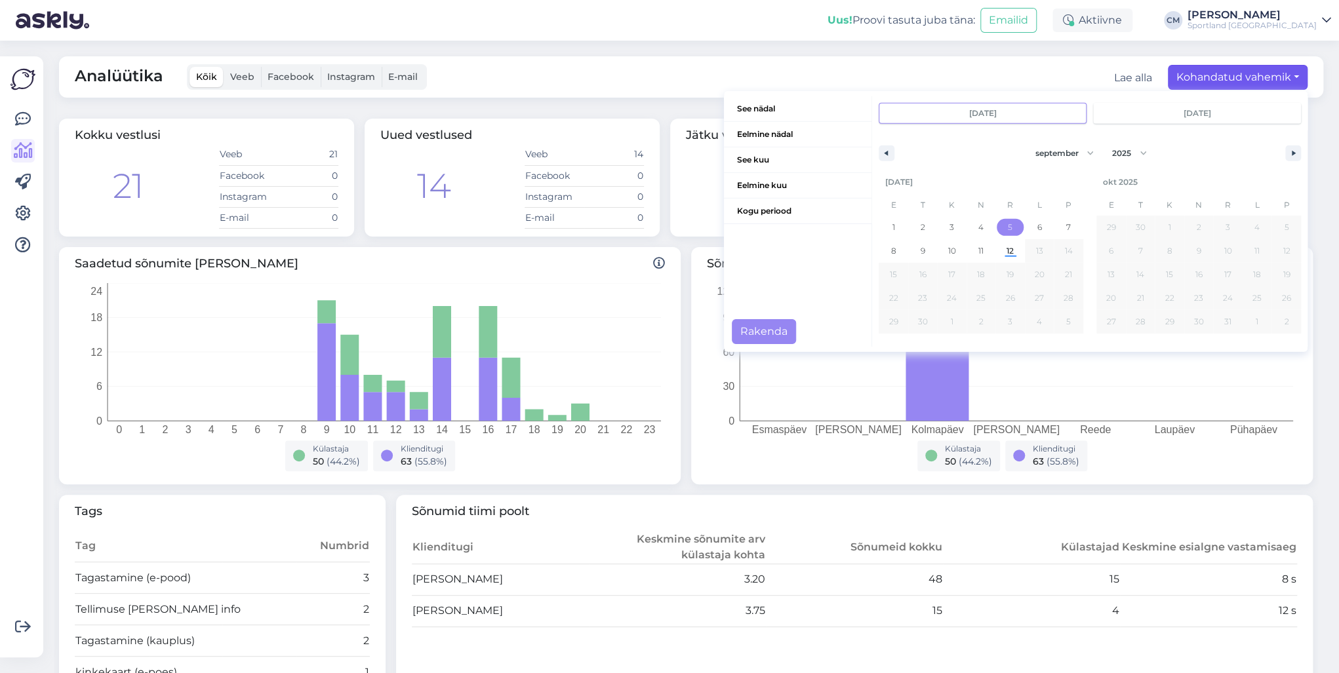
click at [1003, 228] on span "5" at bounding box center [1010, 227] width 30 height 17
type input "[DATE]"
click at [732, 340] on button "Rakenda" at bounding box center [764, 331] width 64 height 25
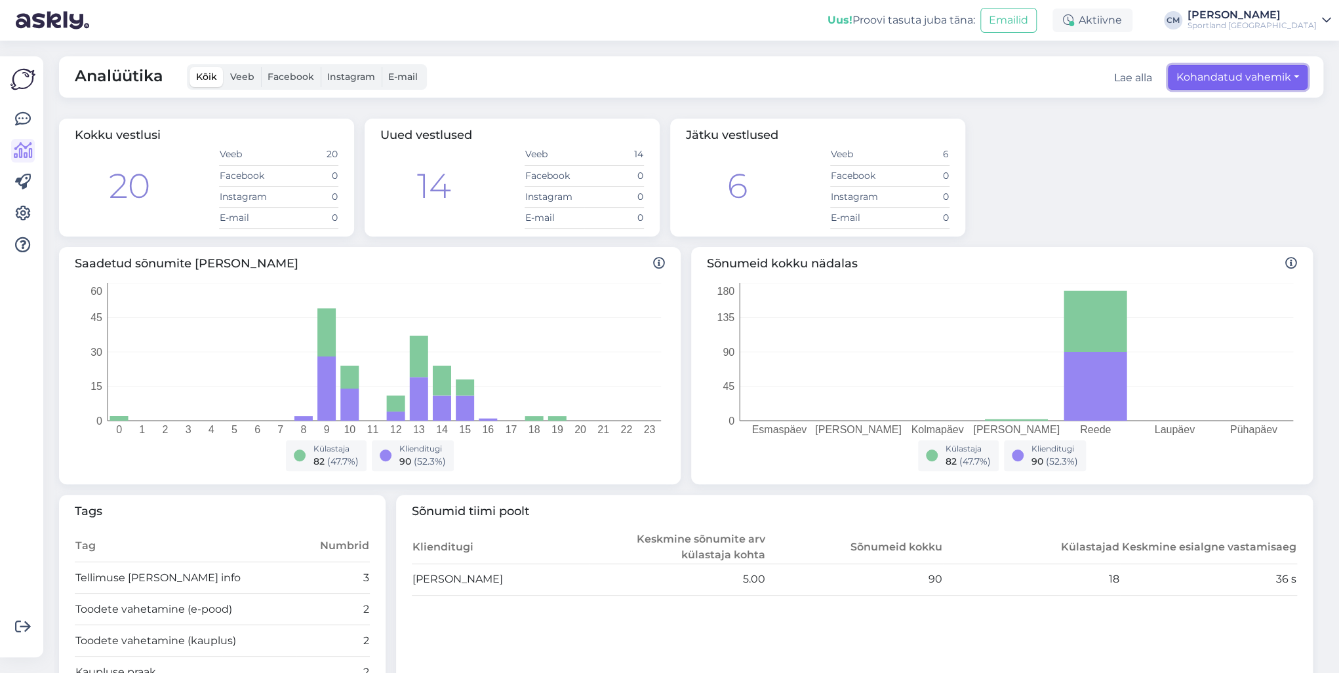
click at [1003, 65] on button "Kohandatud vahemik" at bounding box center [1238, 77] width 140 height 25
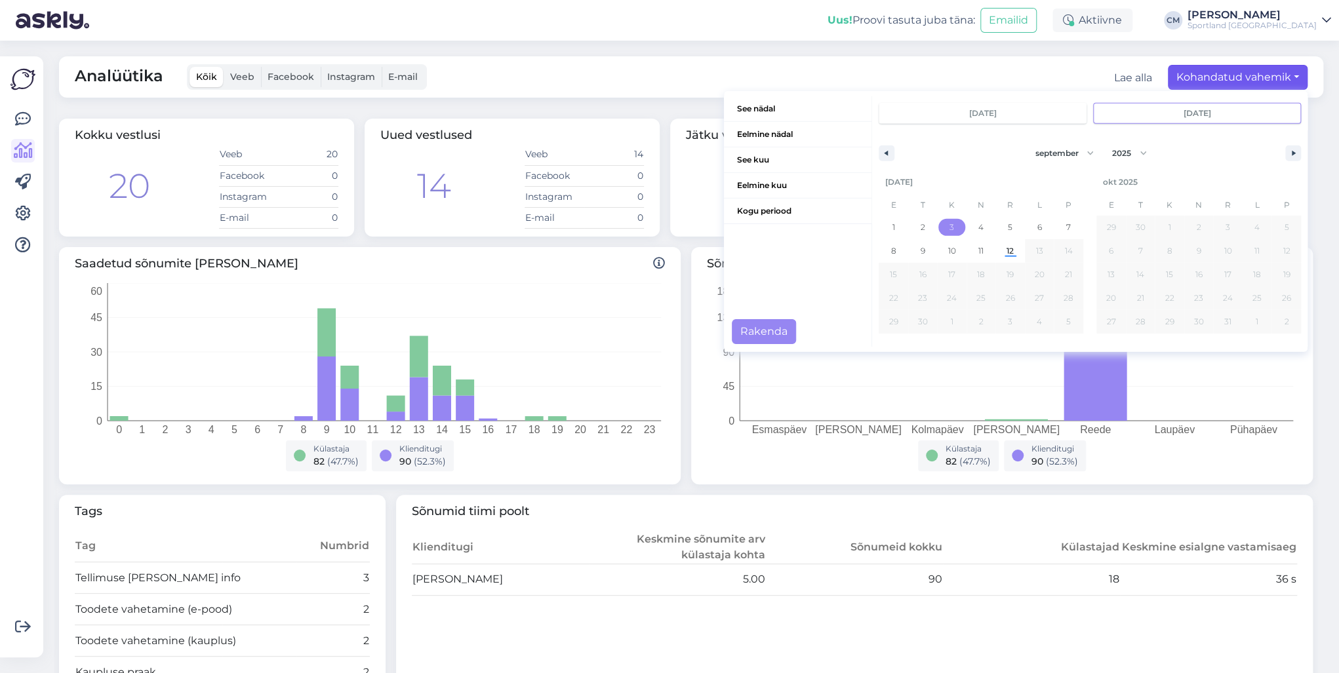
click at [955, 233] on span "3" at bounding box center [952, 227] width 30 height 17
click at [969, 229] on span "4" at bounding box center [982, 227] width 30 height 17
type input "[DATE]"
click at [755, 328] on button "Rakenda" at bounding box center [764, 331] width 64 height 25
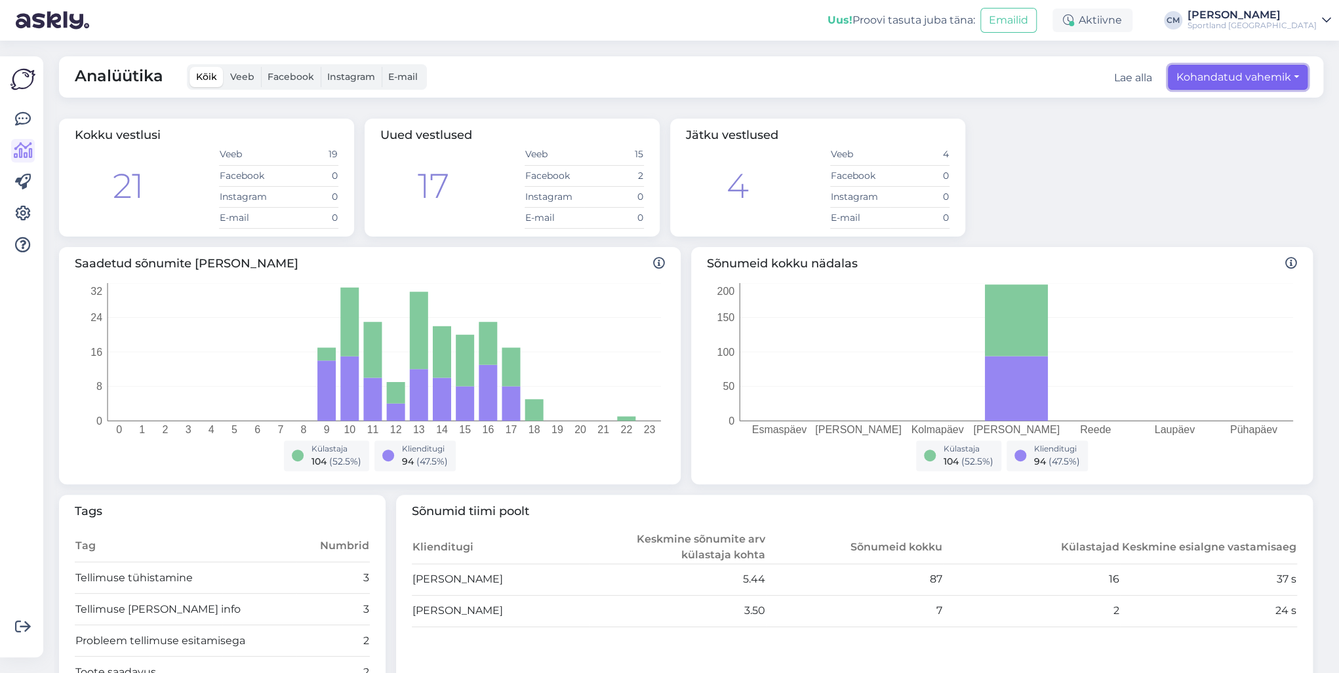
click at [1003, 77] on button "Kohandatud vahemik" at bounding box center [1238, 77] width 140 height 25
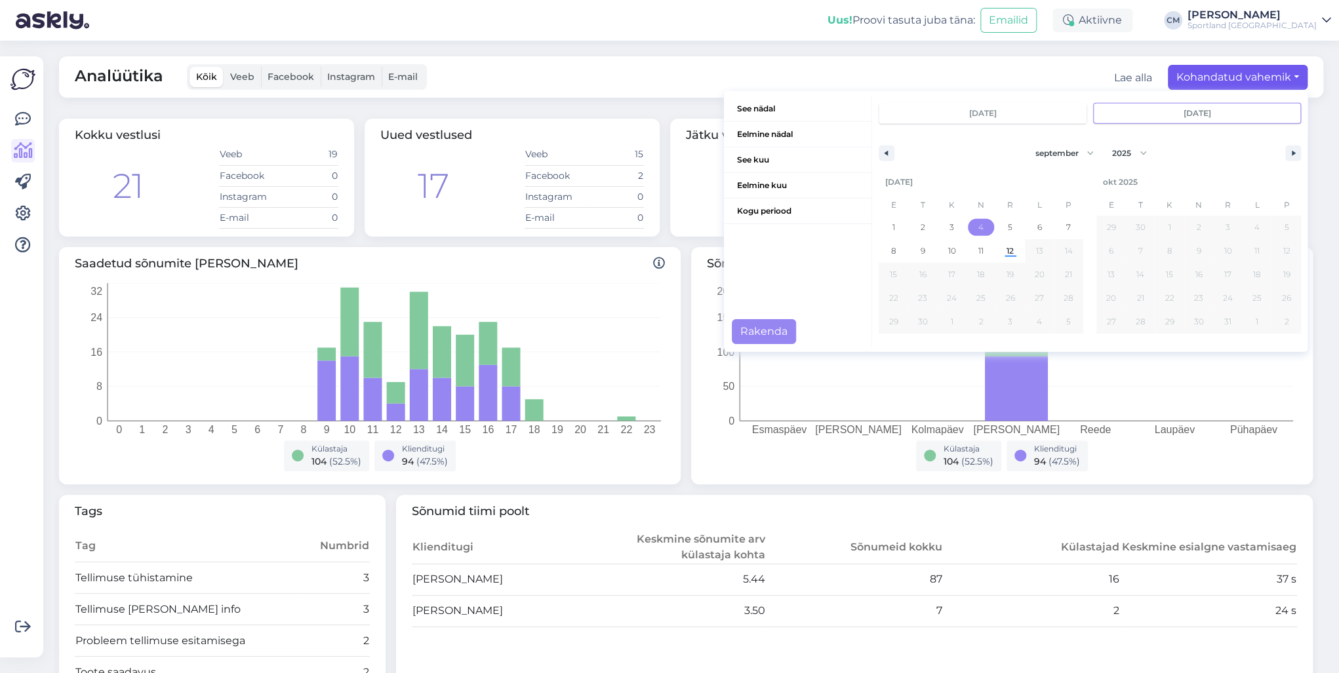
click at [1003, 210] on span "P" at bounding box center [1069, 205] width 30 height 21
click at [1003, 216] on span "7" at bounding box center [1068, 228] width 5 height 24
type input "[DATE]"
click at [1003, 229] on span "6" at bounding box center [1039, 228] width 5 height 24
type input "[DATE]"
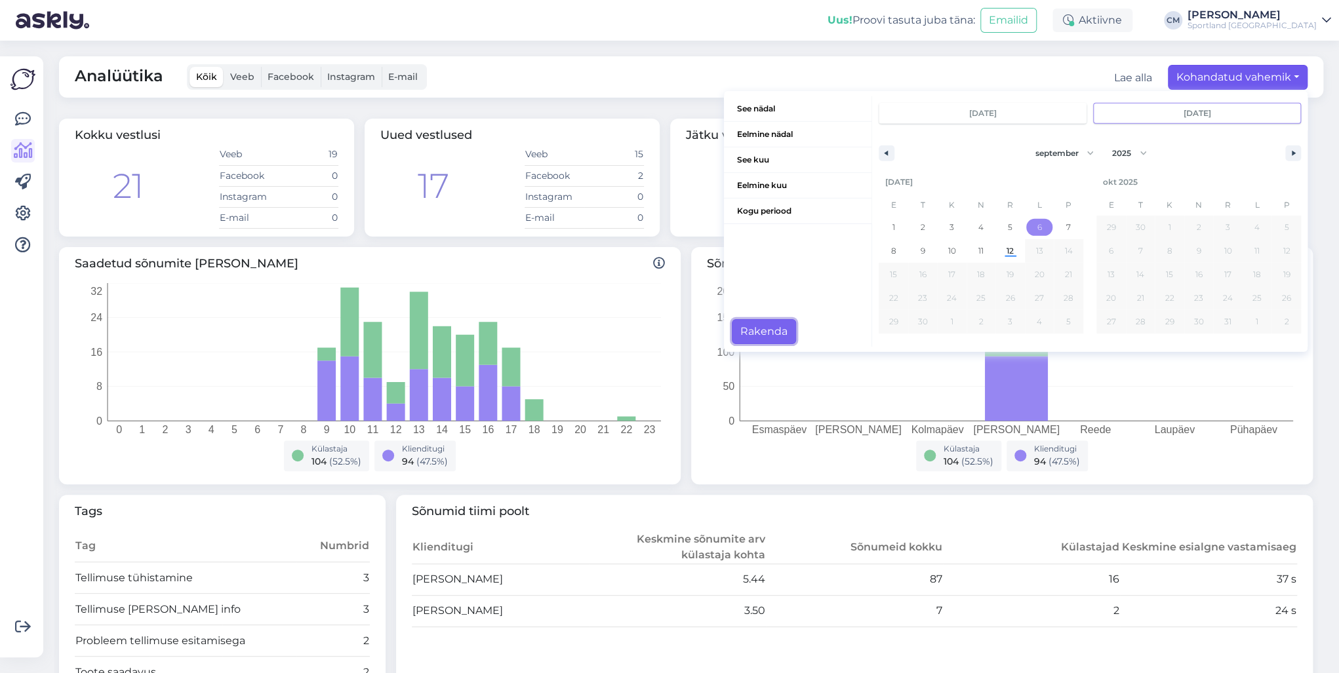
click at [780, 320] on button "Rakenda" at bounding box center [764, 331] width 64 height 25
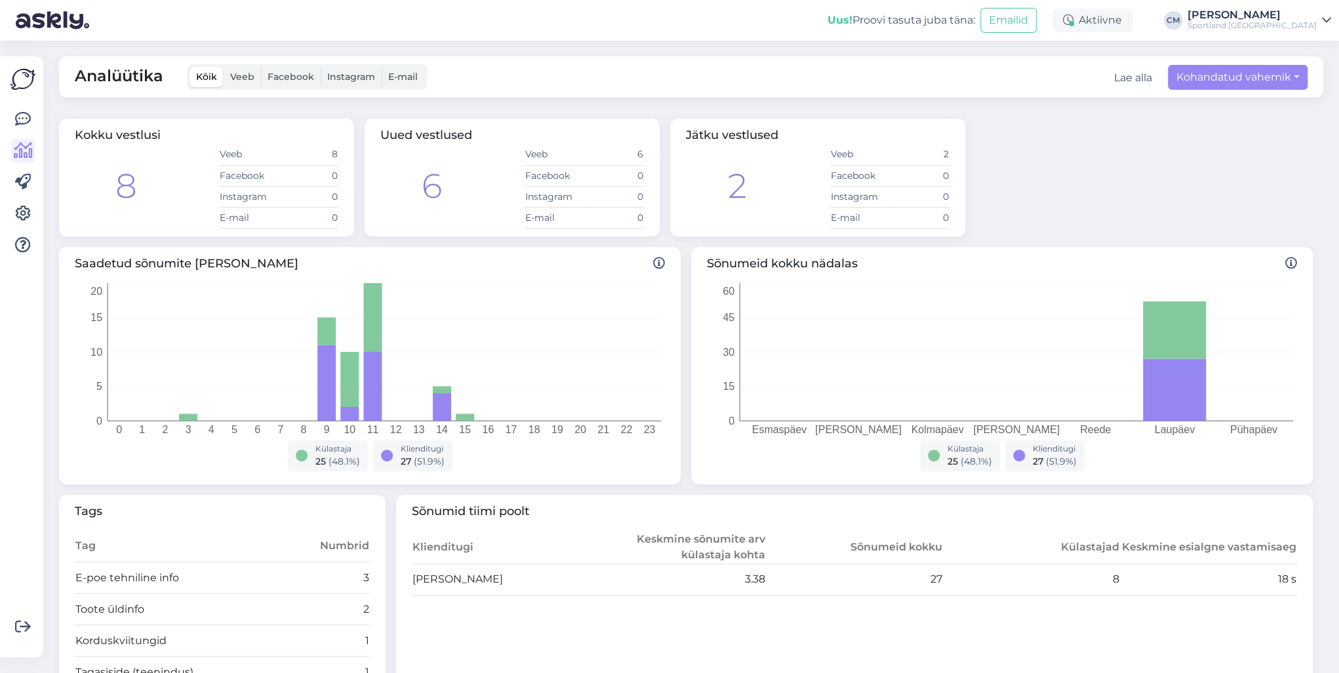
click at [1003, 89] on div "Kohandatud vahemik See nädal Eelmine nädal See kuu Eelmine kuu Kogu periood [DA…" at bounding box center [1238, 77] width 140 height 26
click at [1003, 81] on button "Kohandatud vahemik" at bounding box center [1238, 77] width 140 height 25
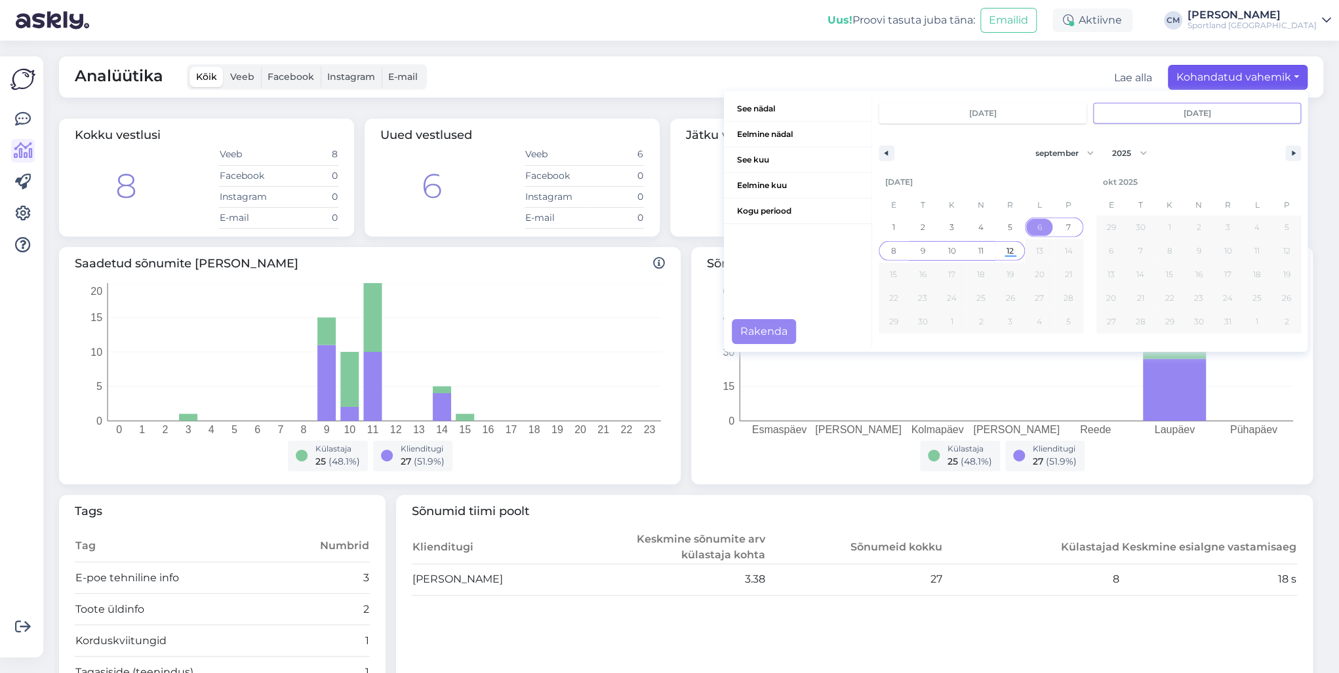
click at [997, 253] on span "12" at bounding box center [1010, 251] width 30 height 17
type input "[DATE]"
click at [756, 333] on button "Rakenda" at bounding box center [764, 331] width 64 height 25
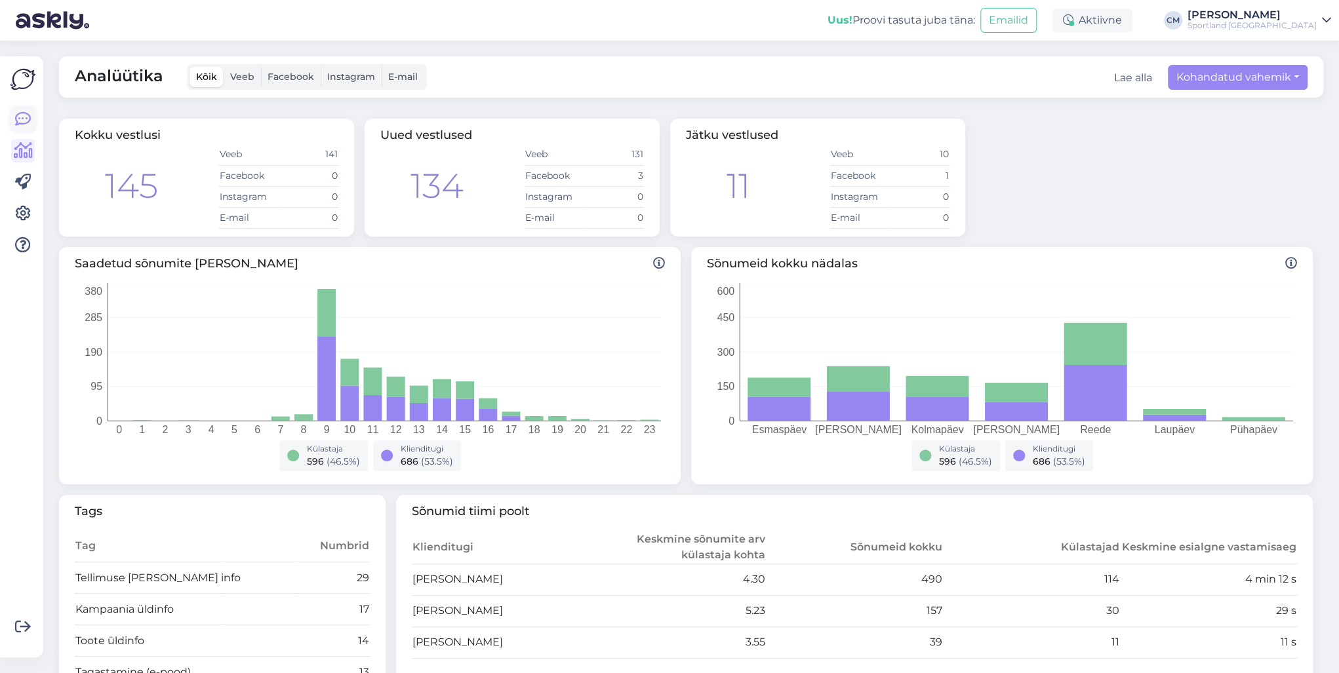
click at [16, 123] on icon at bounding box center [23, 119] width 16 height 16
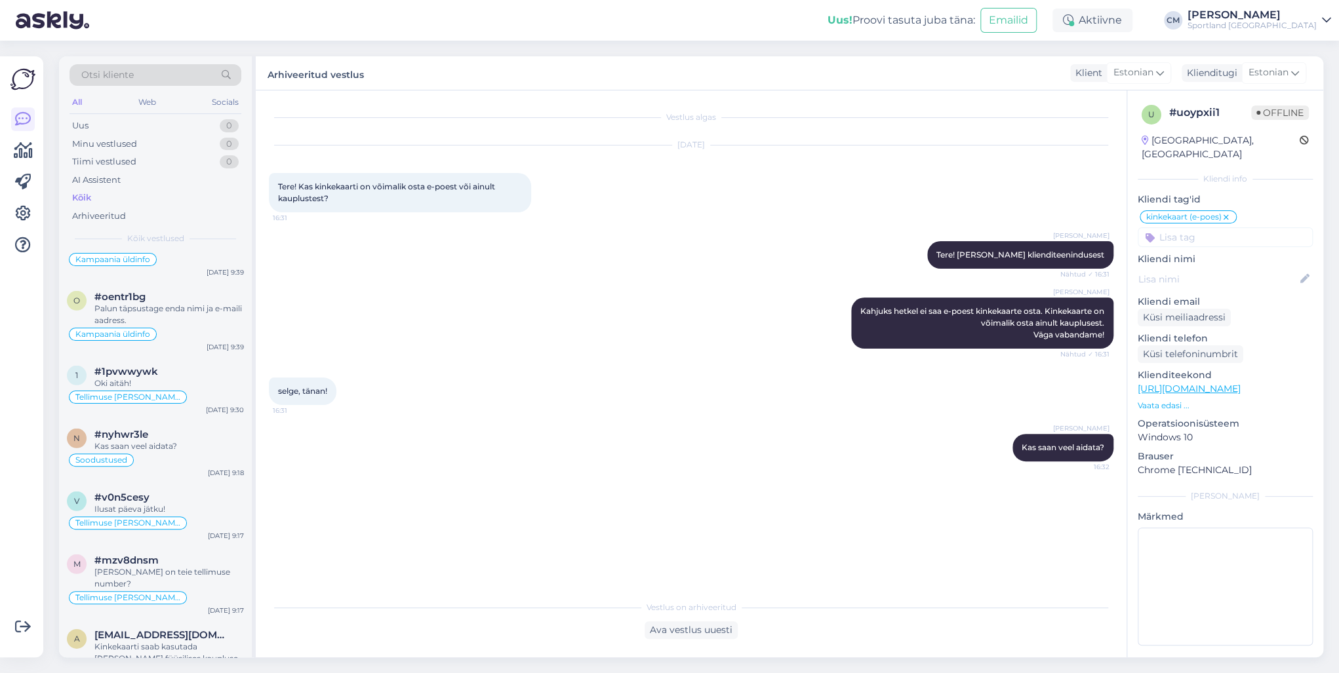
scroll to position [2570, 0]
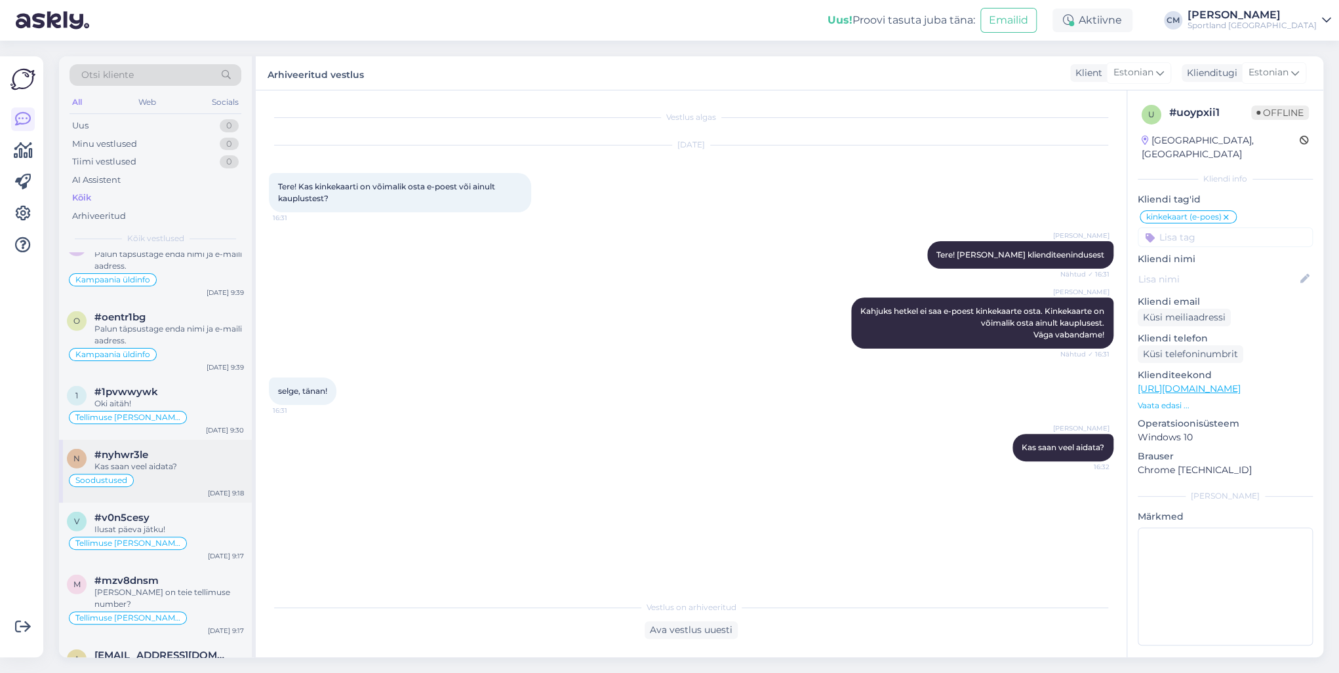
click at [222, 484] on div "[DATE] 9:18" at bounding box center [226, 494] width 36 height 10
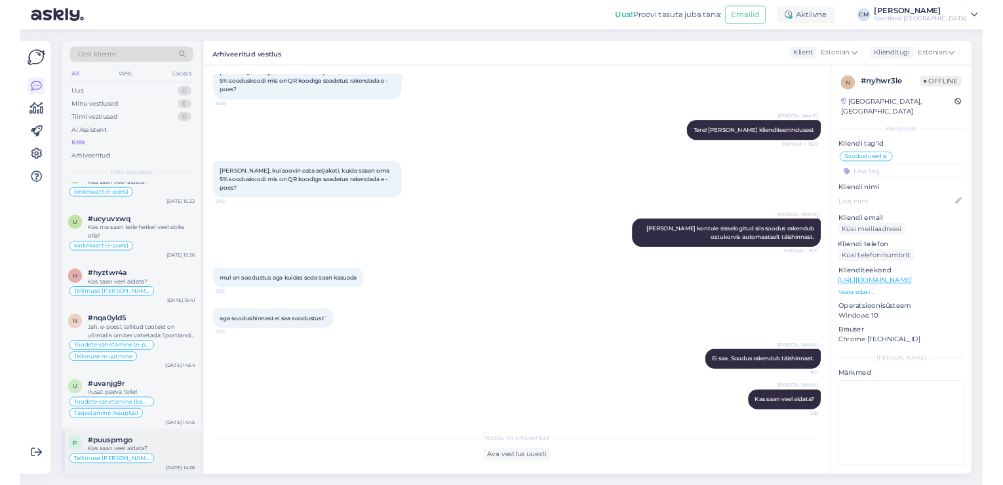
scroll to position [0, 0]
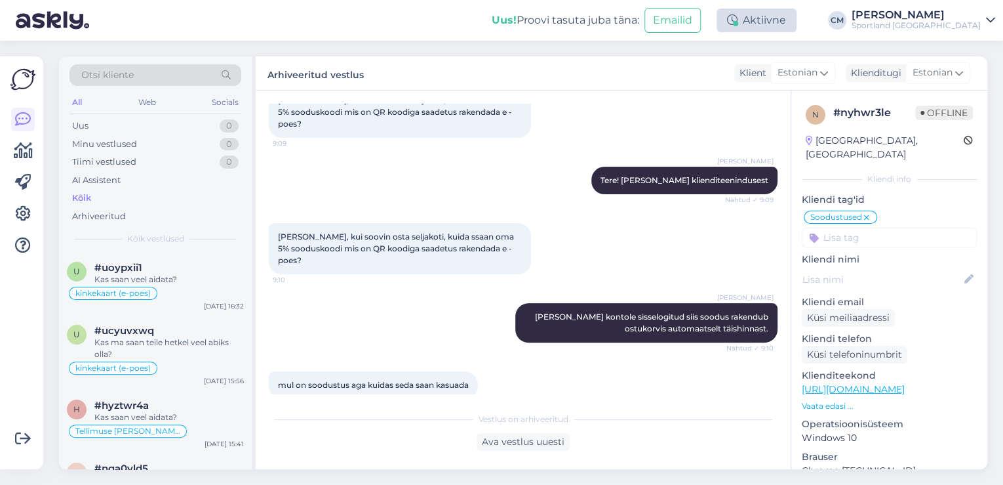
click at [783, 26] on div "Aktiivne" at bounding box center [757, 21] width 80 height 24
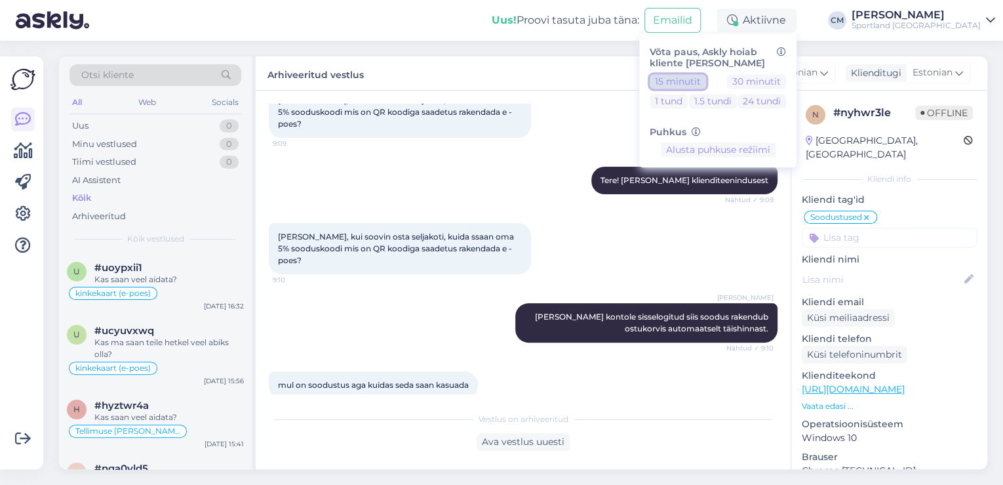
click at [706, 79] on button "15 minutit" at bounding box center [678, 81] width 56 height 14
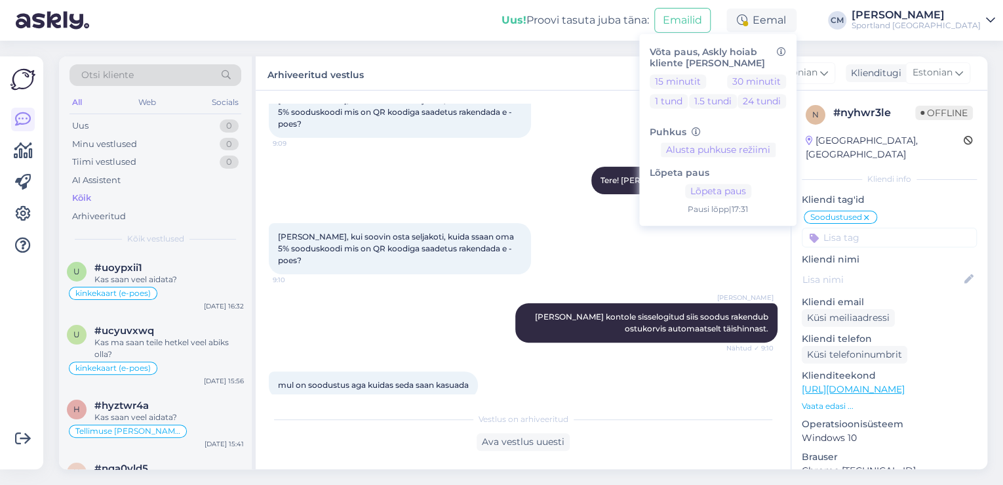
click at [931, 20] on div "Sportland [GEOGRAPHIC_DATA]" at bounding box center [916, 25] width 129 height 10
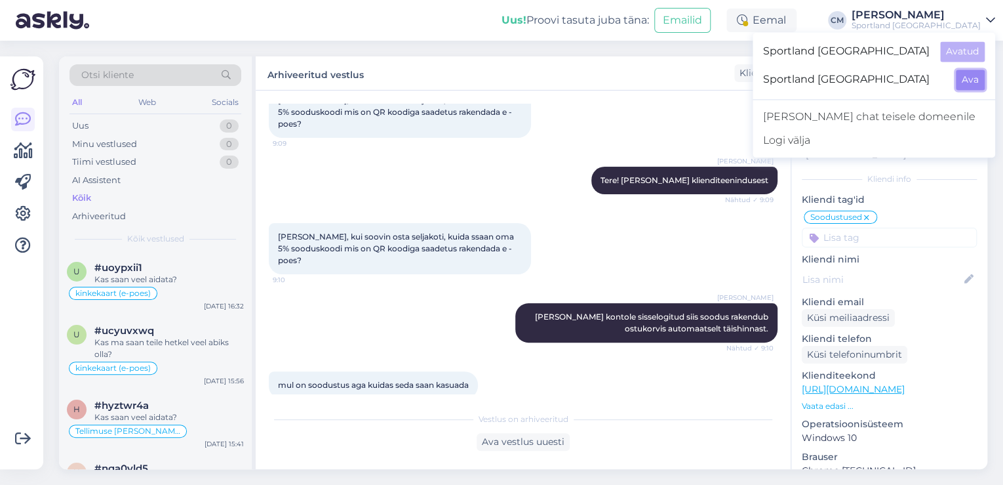
click at [971, 76] on button "Ava" at bounding box center [970, 80] width 29 height 20
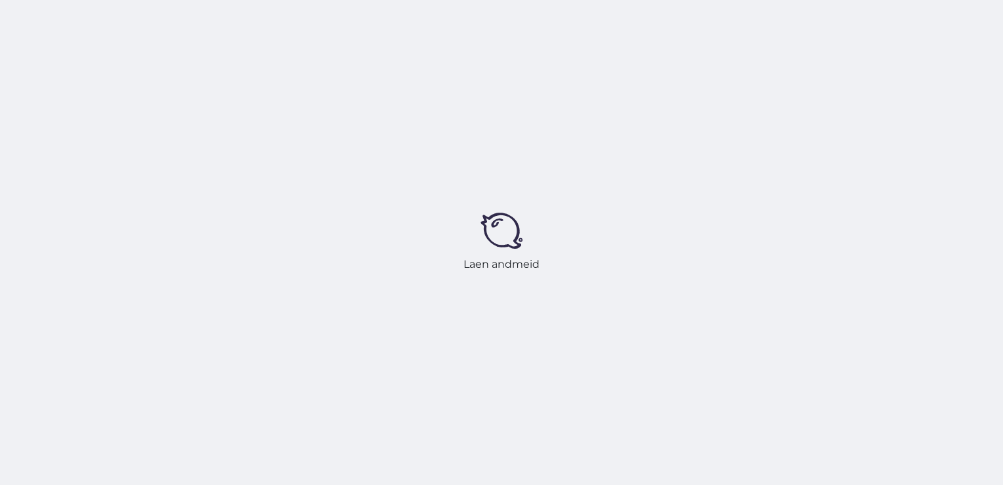
click at [791, 18] on div "Laen andmeid" at bounding box center [501, 242] width 1003 height 485
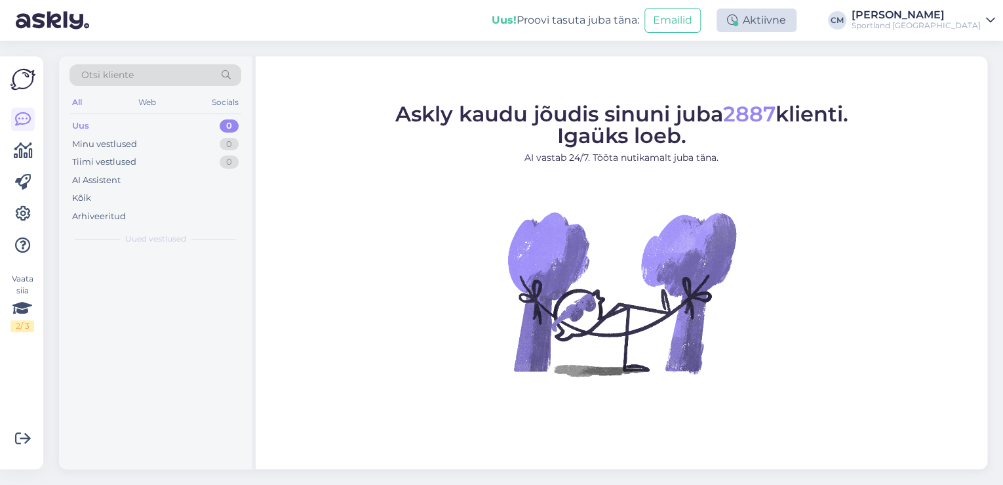
click at [782, 24] on div "Aktiivne" at bounding box center [757, 21] width 80 height 24
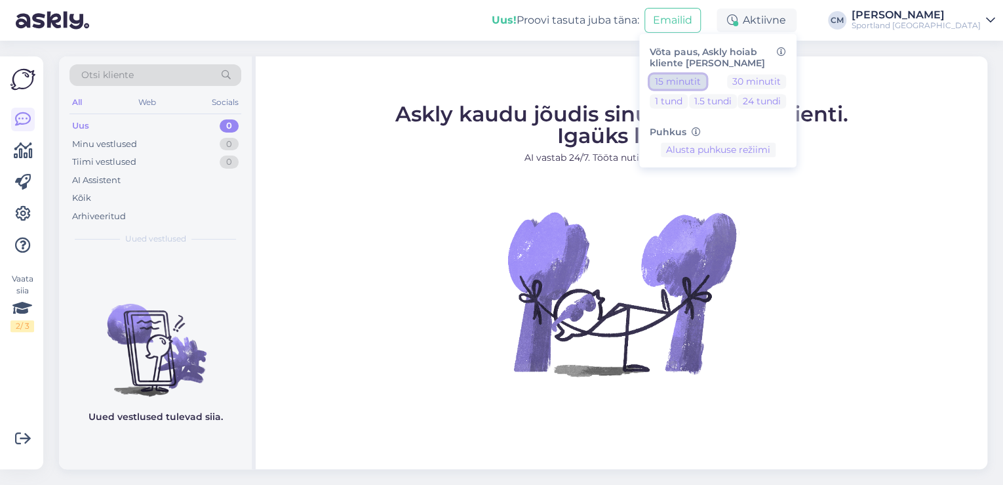
click at [706, 81] on button "15 minutit" at bounding box center [678, 81] width 56 height 14
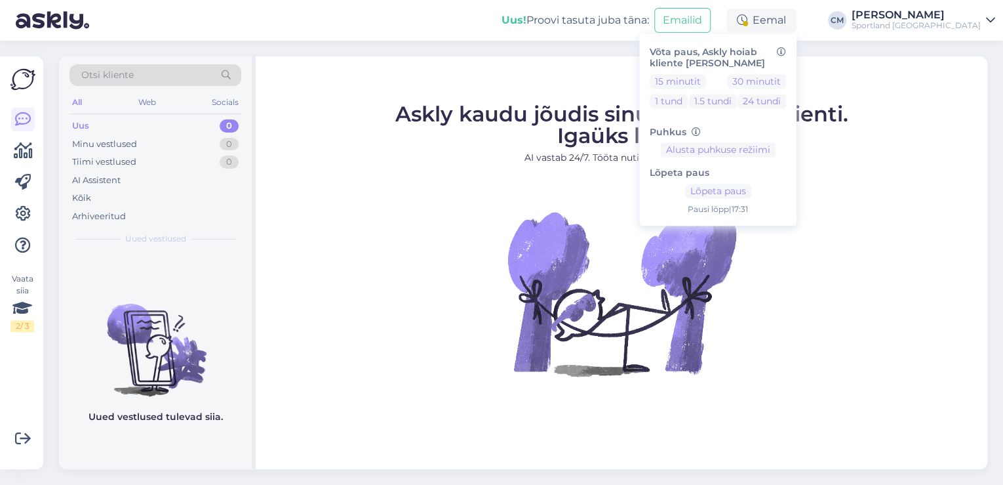
click at [334, 110] on figure "Askly kaudu jõudis sinuni juba 2887 klienti. Igaüks loeb. AI vastab 24/7. Tööta…" at bounding box center [622, 258] width 708 height 308
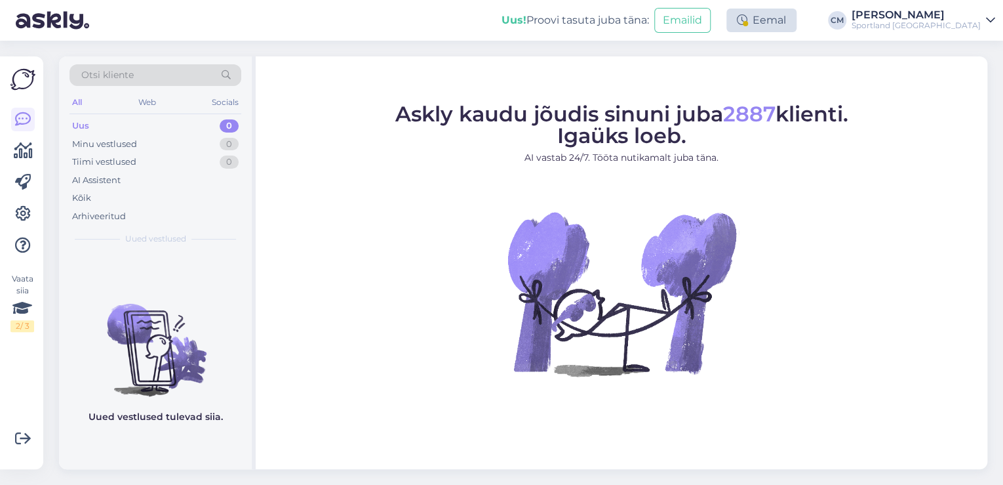
click at [748, 24] on div at bounding box center [745, 23] width 5 height 5
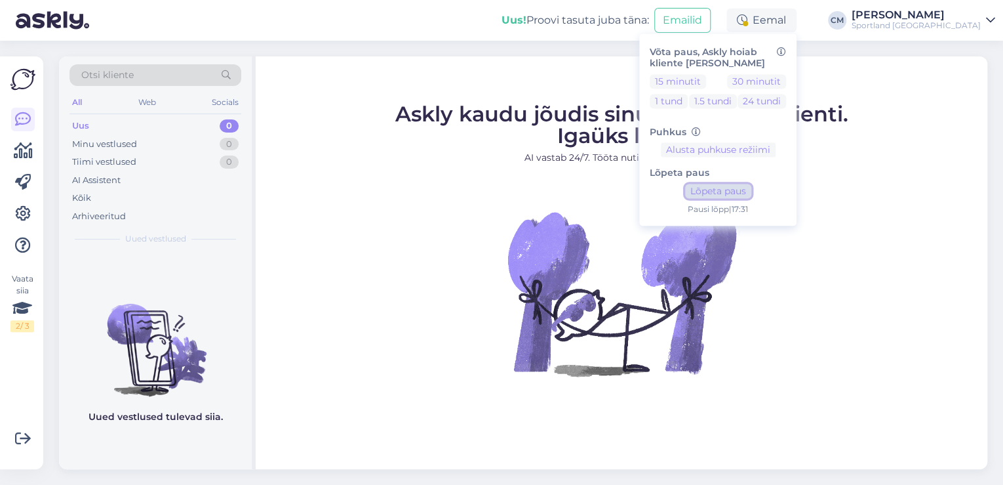
click at [750, 189] on button "Lõpeta paus" at bounding box center [718, 191] width 66 height 14
click at [934, 24] on div "Sportland [GEOGRAPHIC_DATA]" at bounding box center [916, 25] width 129 height 10
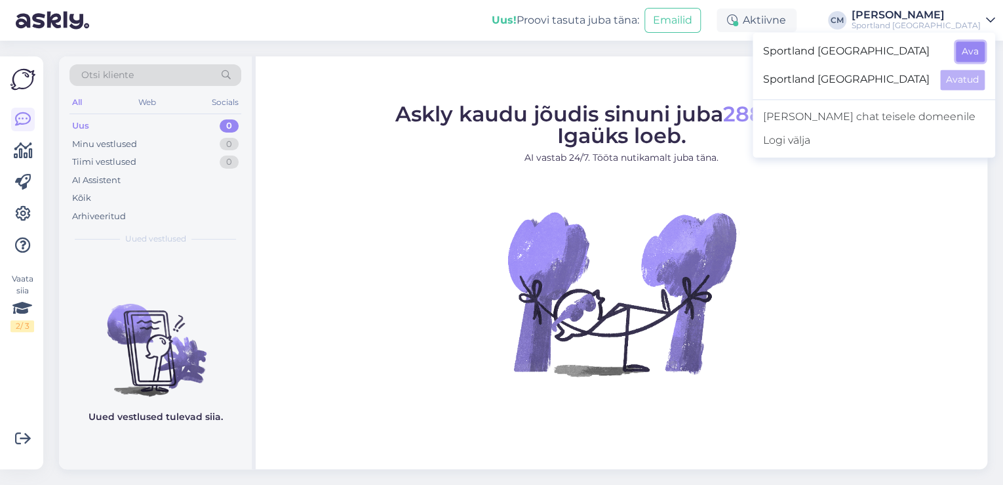
click at [969, 61] on button "Ava" at bounding box center [970, 51] width 29 height 20
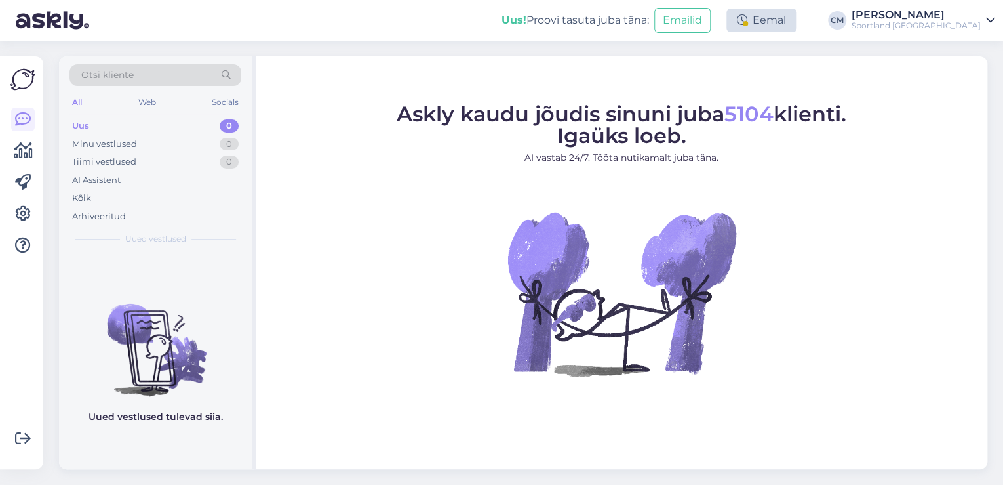
click at [797, 21] on div "Eemal" at bounding box center [762, 21] width 70 height 24
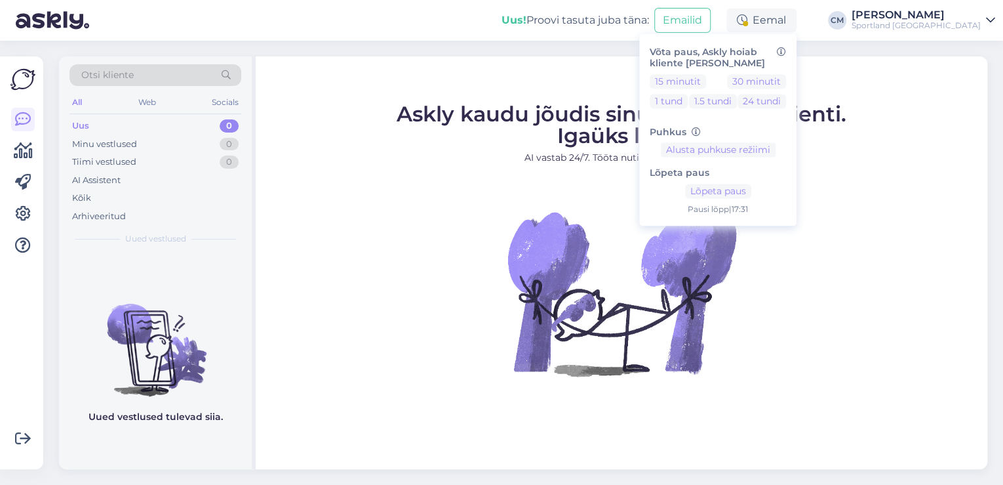
drag, startPoint x: 715, startPoint y: 191, endPoint x: 751, endPoint y: 191, distance: 36.1
click at [717, 191] on div "Lõpeta paus Lõpeta paus Pausi lõpp | 17:31" at bounding box center [718, 186] width 136 height 58
click at [751, 191] on button "Lõpeta paus" at bounding box center [718, 191] width 66 height 14
click at [480, 172] on figcaption "Askly kaudu jõudis sinuni juba 5104 klienti. Igaüks loeb. AI vastab 24/7. Tööta…" at bounding box center [622, 139] width 450 height 71
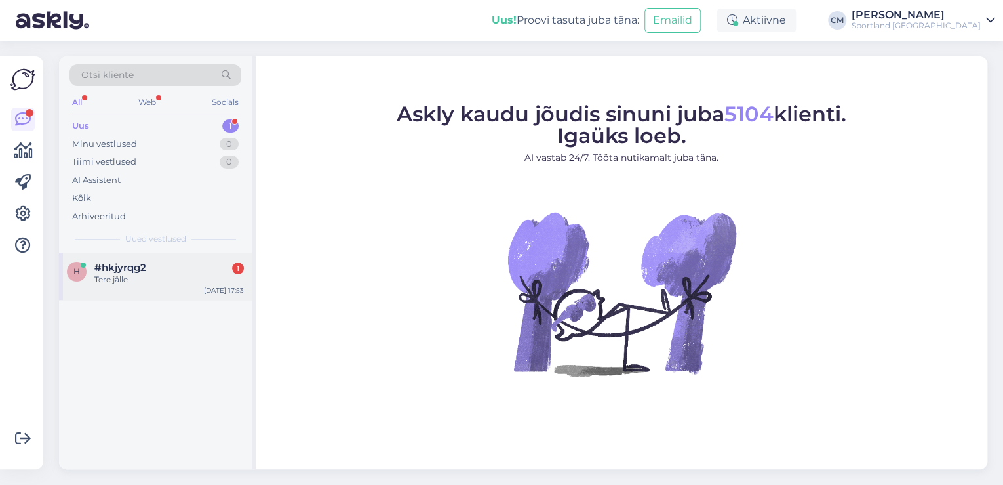
click at [197, 255] on div "h #hkjyrqg2 1 Tere jälle Sep 12 17:53" at bounding box center [155, 275] width 193 height 47
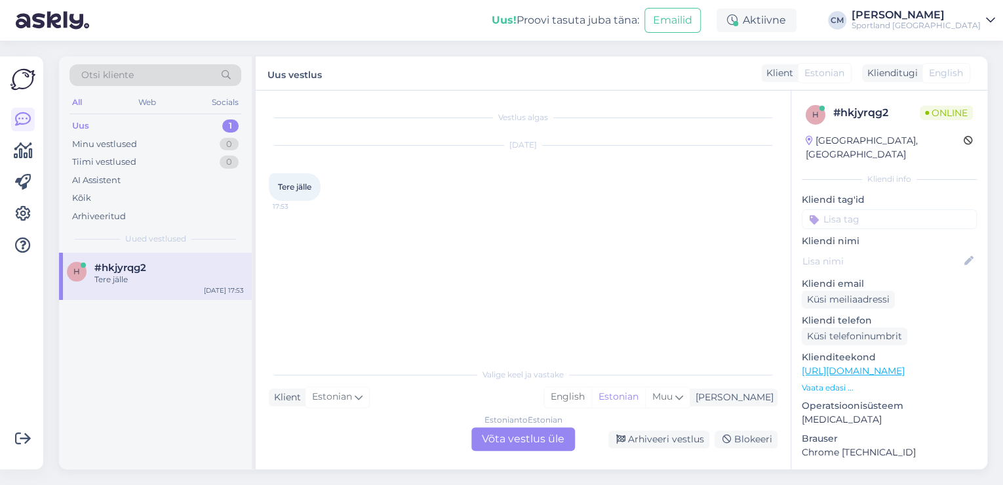
click at [517, 433] on div "Estonian to Estonian Võta vestlus üle" at bounding box center [523, 439] width 104 height 24
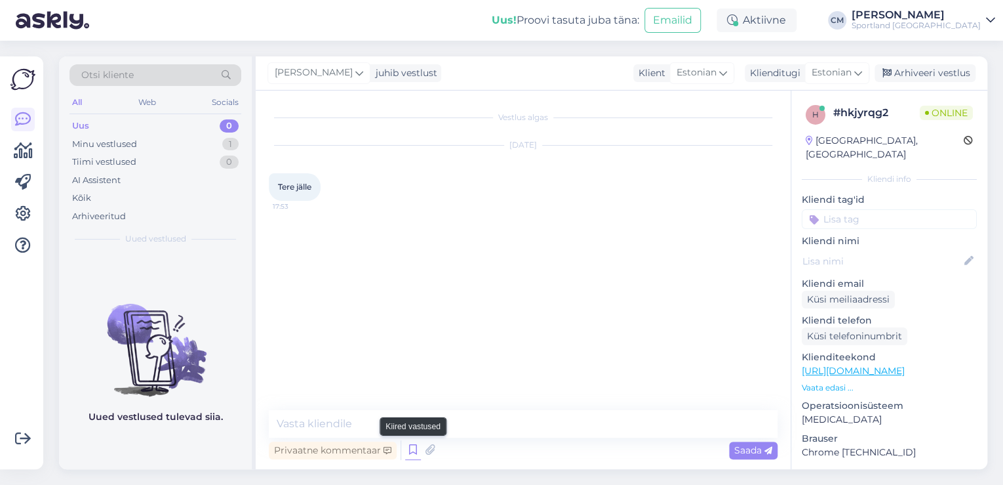
click at [407, 447] on icon at bounding box center [413, 450] width 16 height 20
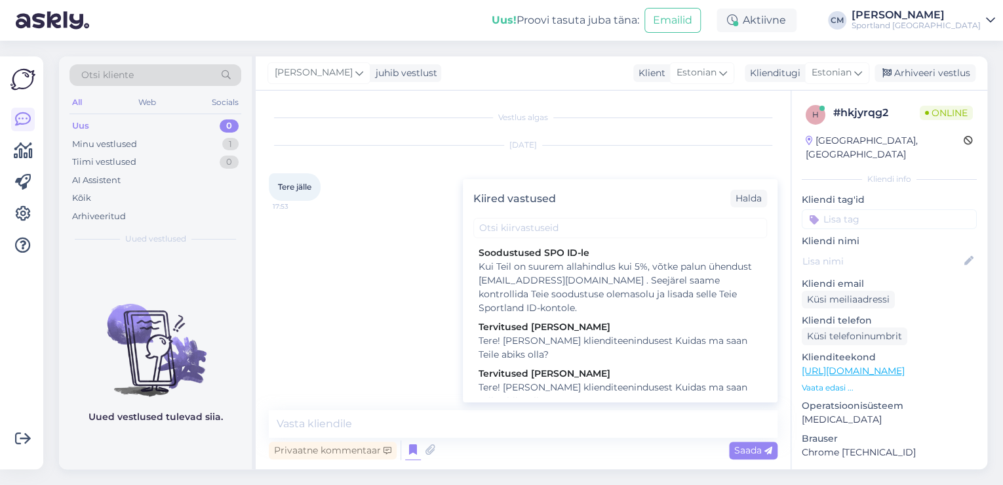
click at [556, 378] on div "Tervitused [PERSON_NAME]" at bounding box center [620, 374] width 283 height 14
type textarea "Tere! [PERSON_NAME] klienditeenindusest Kuidas ma saan Teile abiks olla?"
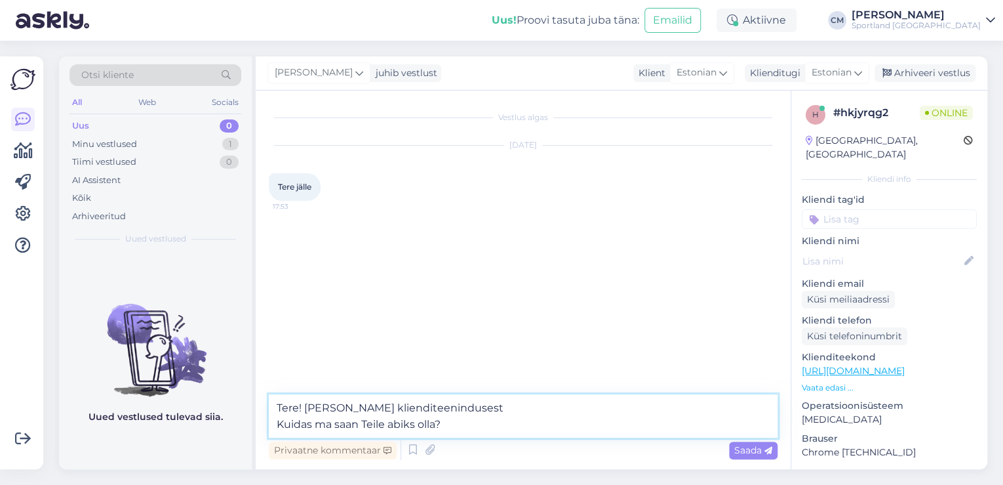
click at [541, 407] on textarea "Tere! [PERSON_NAME] klienditeenindusest Kuidas ma saan Teile abiks olla?" at bounding box center [523, 415] width 509 height 43
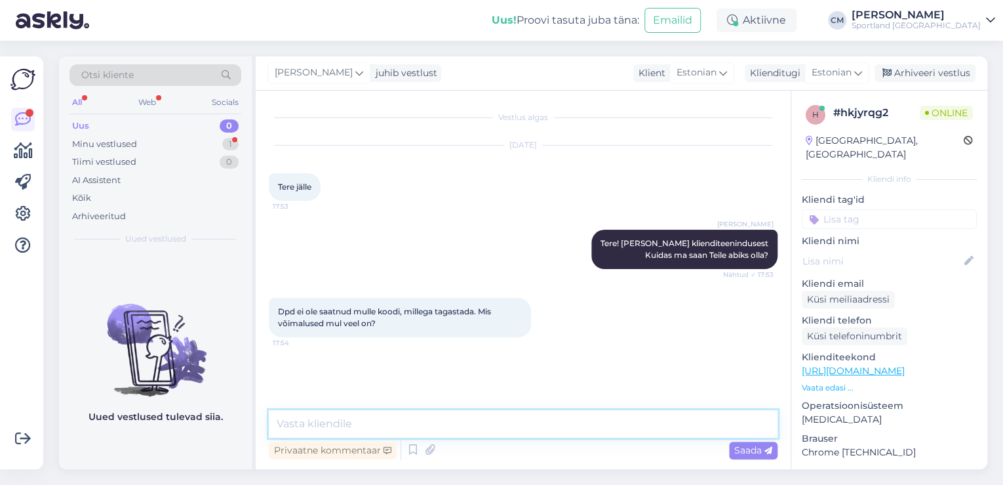
click at [441, 416] on textarea at bounding box center [523, 424] width 509 height 28
type textarea "Palun täpsustage oma tellimuse number."
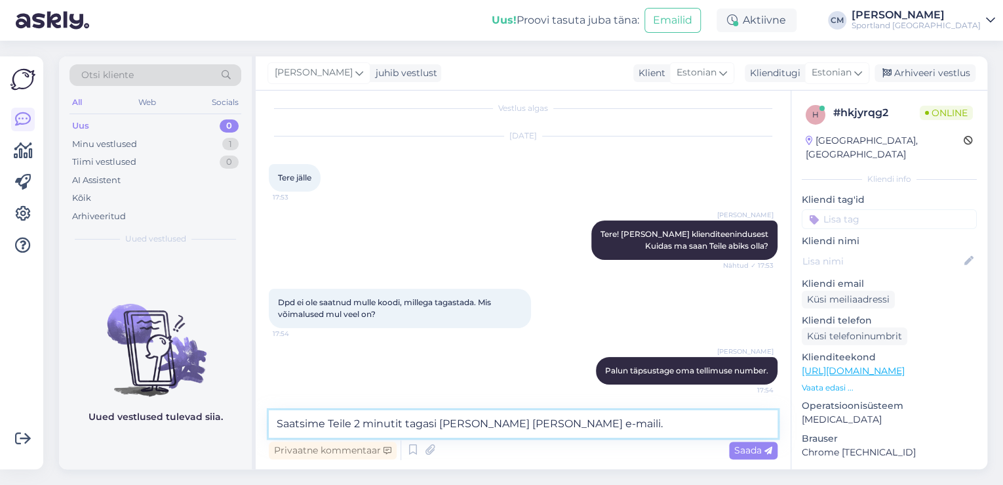
type textarea "Saatsime Teile 2 minutit tagasi ka selle teema kohta e-maili."
drag, startPoint x: 610, startPoint y: 424, endPoint x: 229, endPoint y: 429, distance: 381.7
click at [229, 429] on div "Otsi kliente All Web Socials Uus 0 Minu vestlused 1 Tiimi vestlused 0 AI Assist…" at bounding box center [523, 262] width 929 height 412
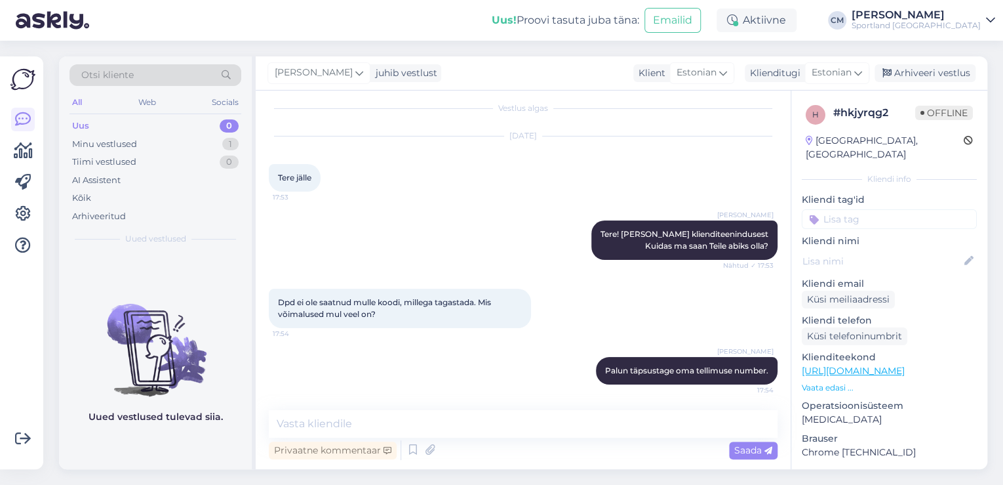
click at [907, 212] on input at bounding box center [889, 219] width 175 height 20
type input "tagasta"
click at [885, 266] on span "Tagastamine (e-pood)" at bounding box center [889, 270] width 87 height 8
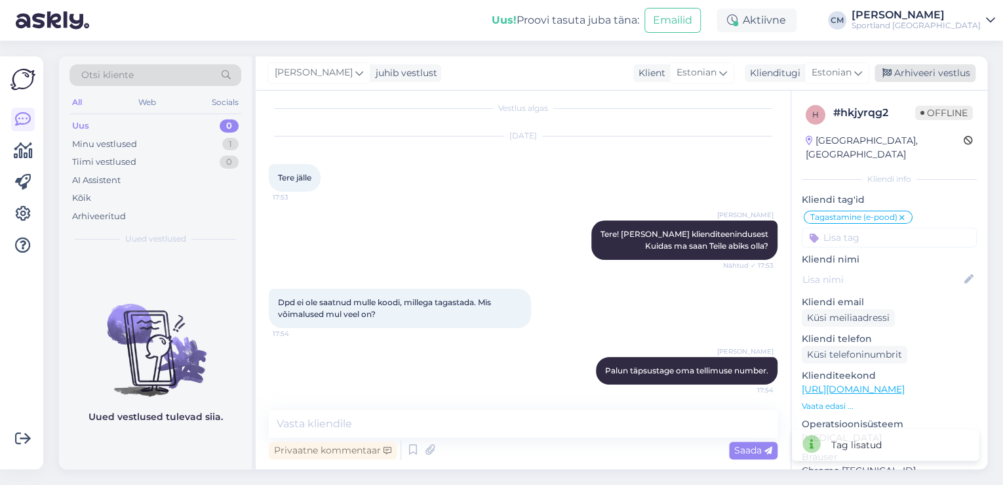
click at [917, 76] on div "Arhiveeri vestlus" at bounding box center [925, 73] width 101 height 18
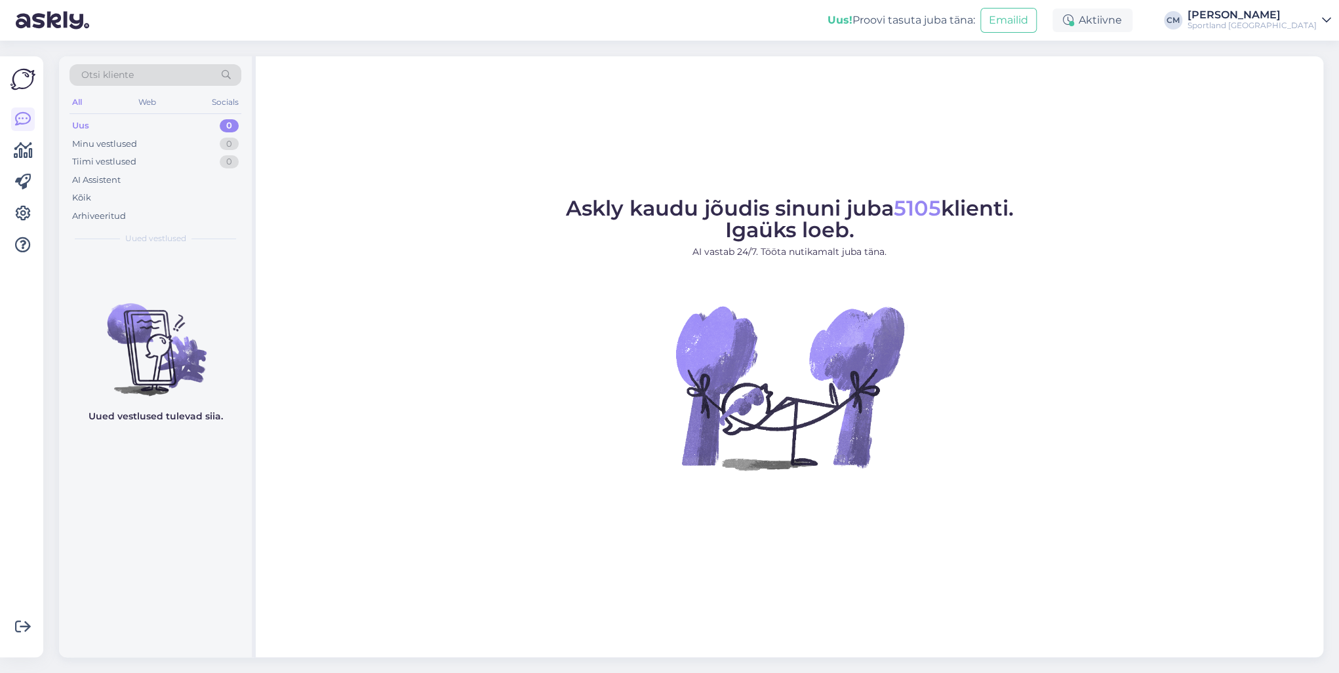
click at [1268, 18] on div "[PERSON_NAME]" at bounding box center [1252, 15] width 129 height 10
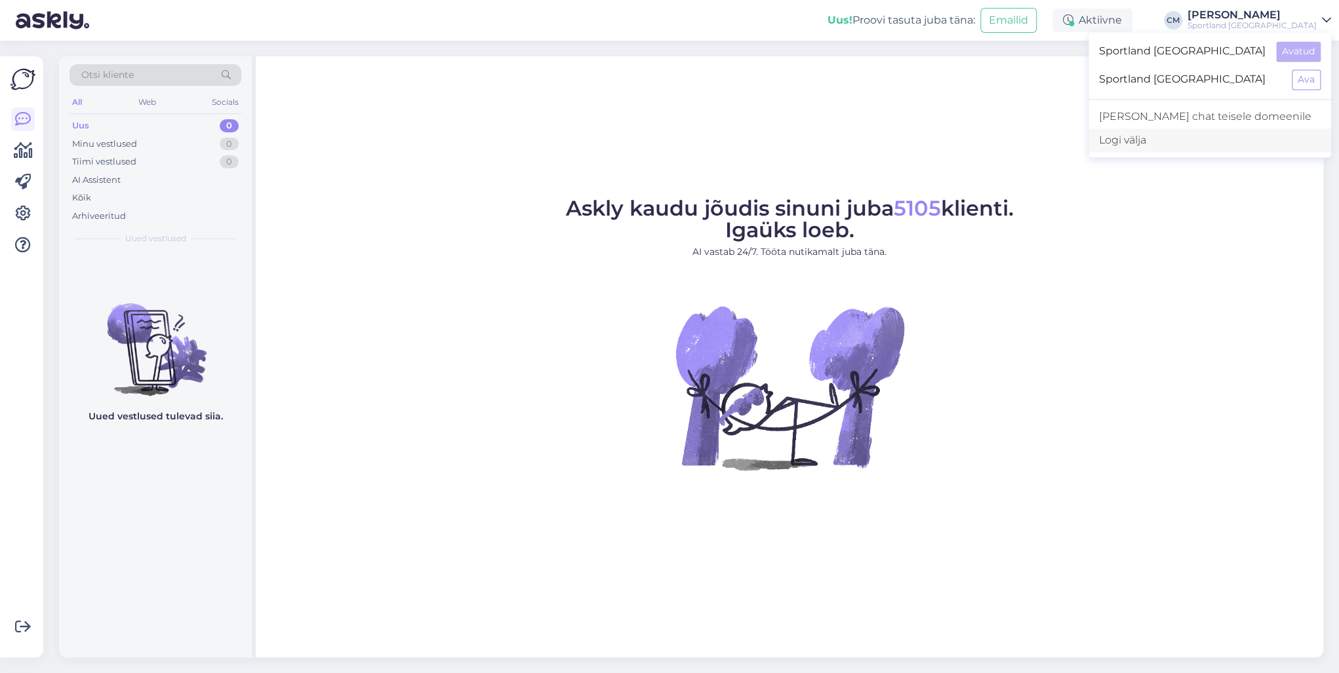
click at [1246, 129] on div "Logi välja" at bounding box center [1210, 141] width 243 height 24
